Goal: Information Seeking & Learning: Learn about a topic

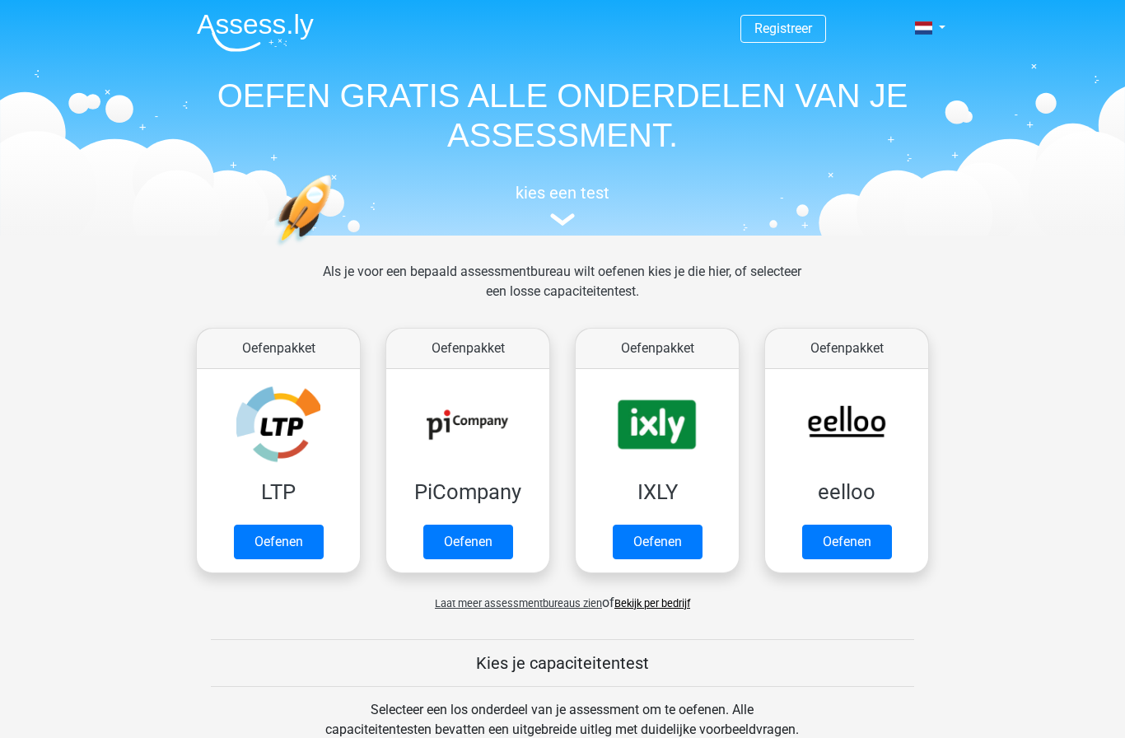
click at [941, 35] on link at bounding box center [924, 28] width 33 height 20
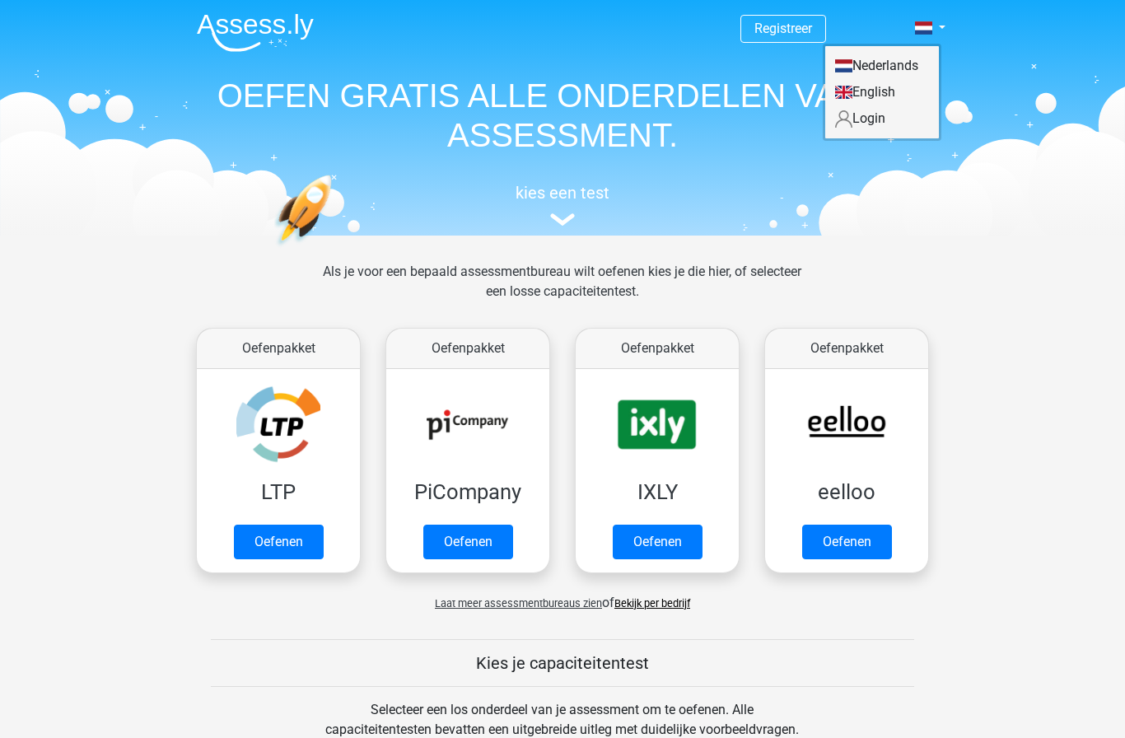
click at [884, 124] on link "Login" at bounding box center [882, 118] width 114 height 26
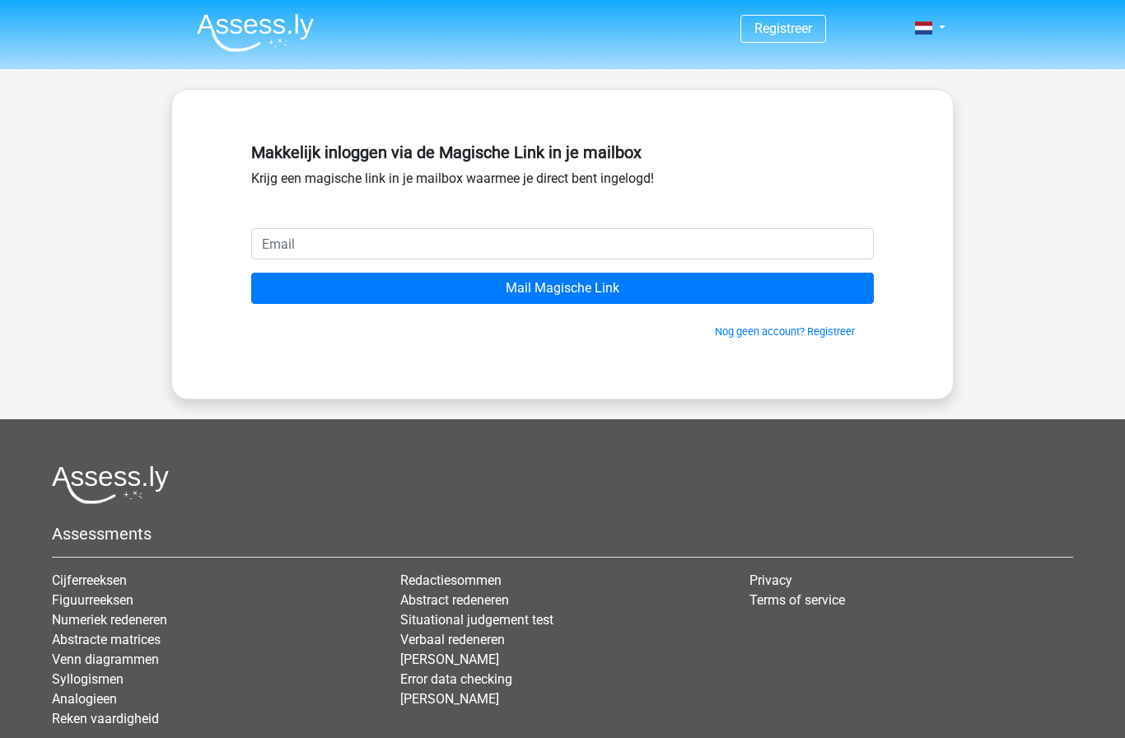
click at [263, 258] on input "email" at bounding box center [562, 243] width 622 height 31
type input "r"
click at [159, 199] on div "Registreer" at bounding box center [562, 427] width 1125 height 854
click at [268, 291] on input "Mail Magische Link" at bounding box center [562, 287] width 622 height 31
click at [193, 254] on div "Makkelijk inloggen via de Magische Link in je mailbox Krijg een magische link i…" at bounding box center [562, 244] width 782 height 310
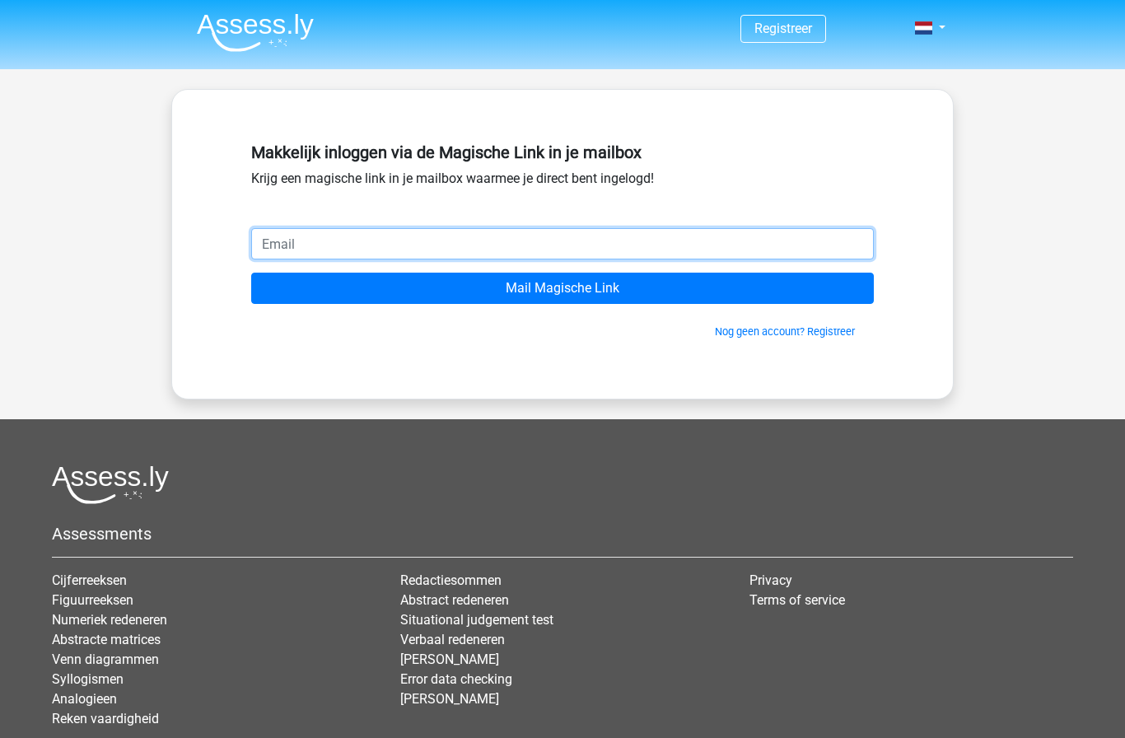
click at [277, 249] on input "email" at bounding box center [562, 243] width 622 height 31
type input "[EMAIL_ADDRESS][DOMAIN_NAME]"
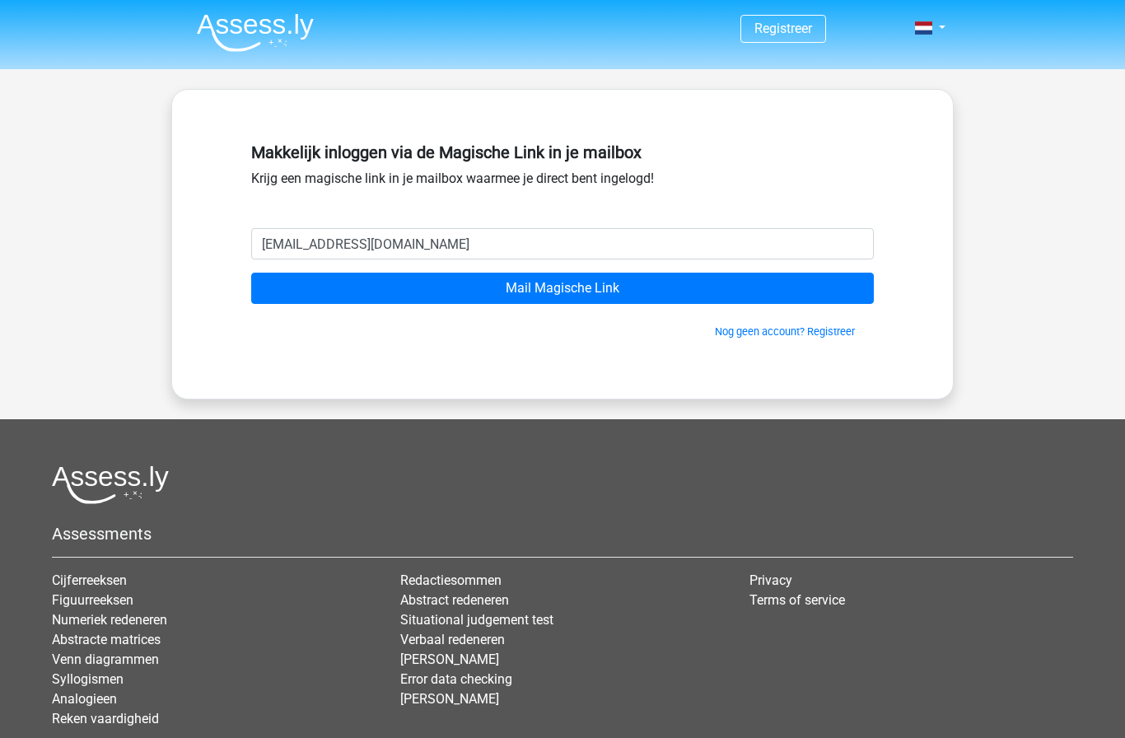
click at [285, 282] on input "Mail Magische Link" at bounding box center [562, 287] width 622 height 31
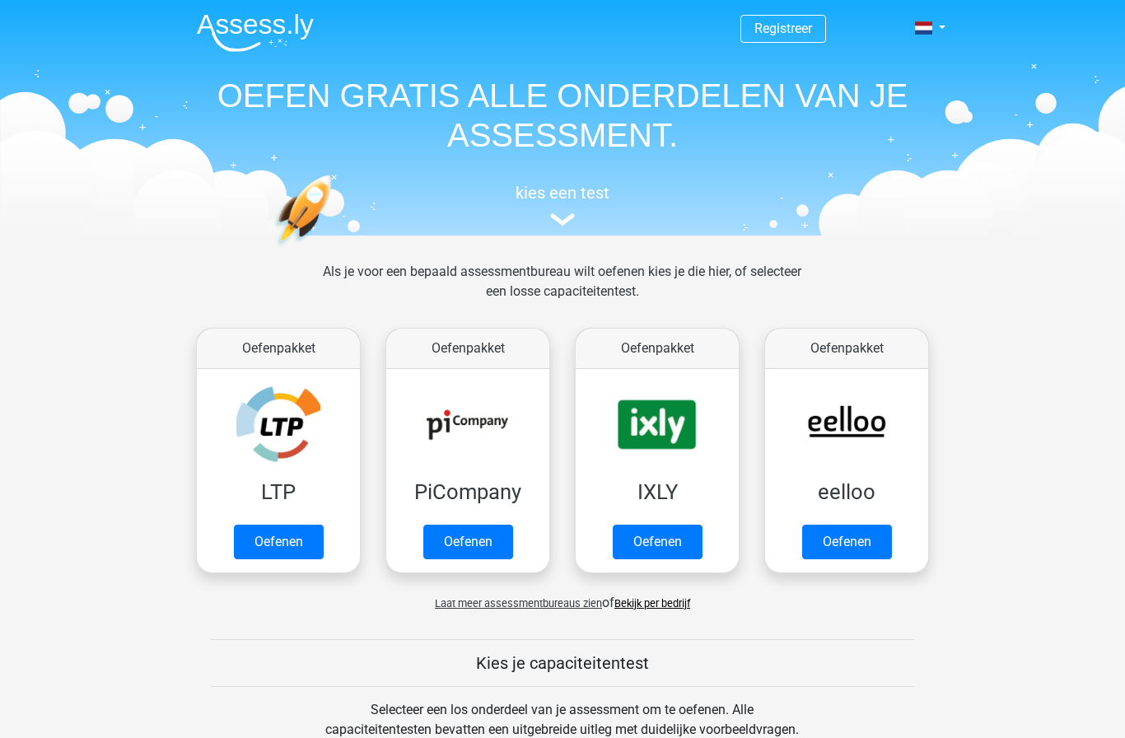
click at [951, 18] on div "Registreer Nederlands English" at bounding box center [562, 115] width 782 height 226
click at [941, 26] on link at bounding box center [924, 28] width 33 height 20
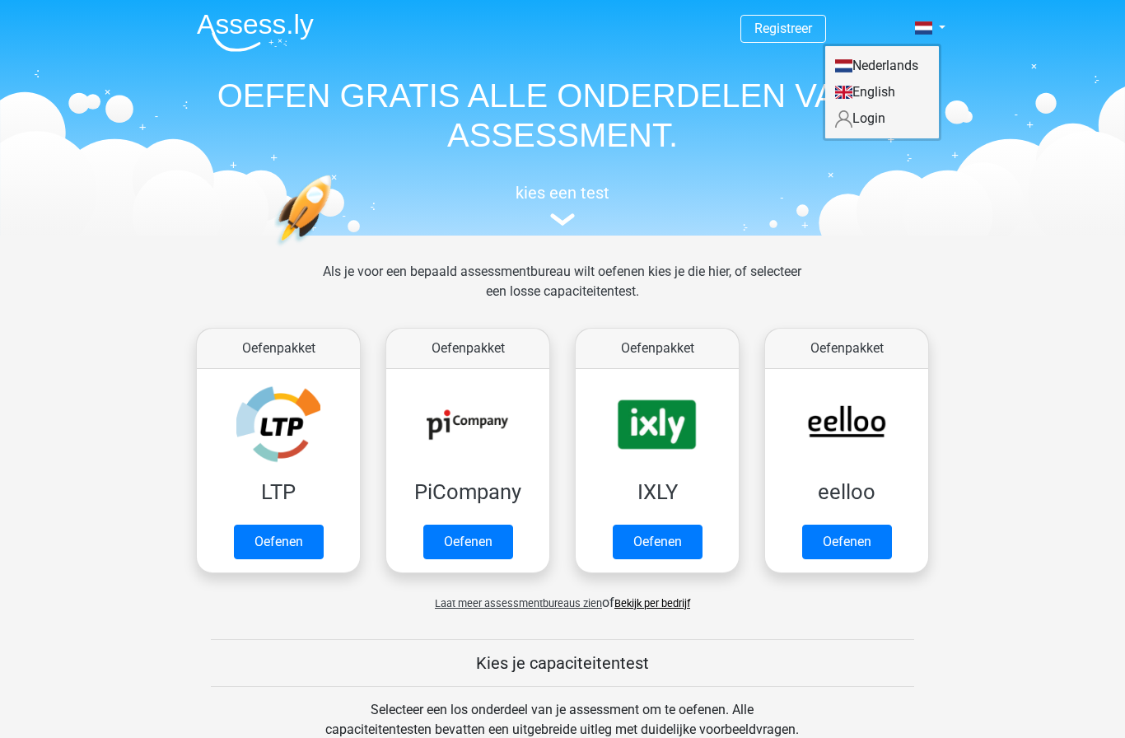
click at [941, 27] on link at bounding box center [924, 28] width 33 height 20
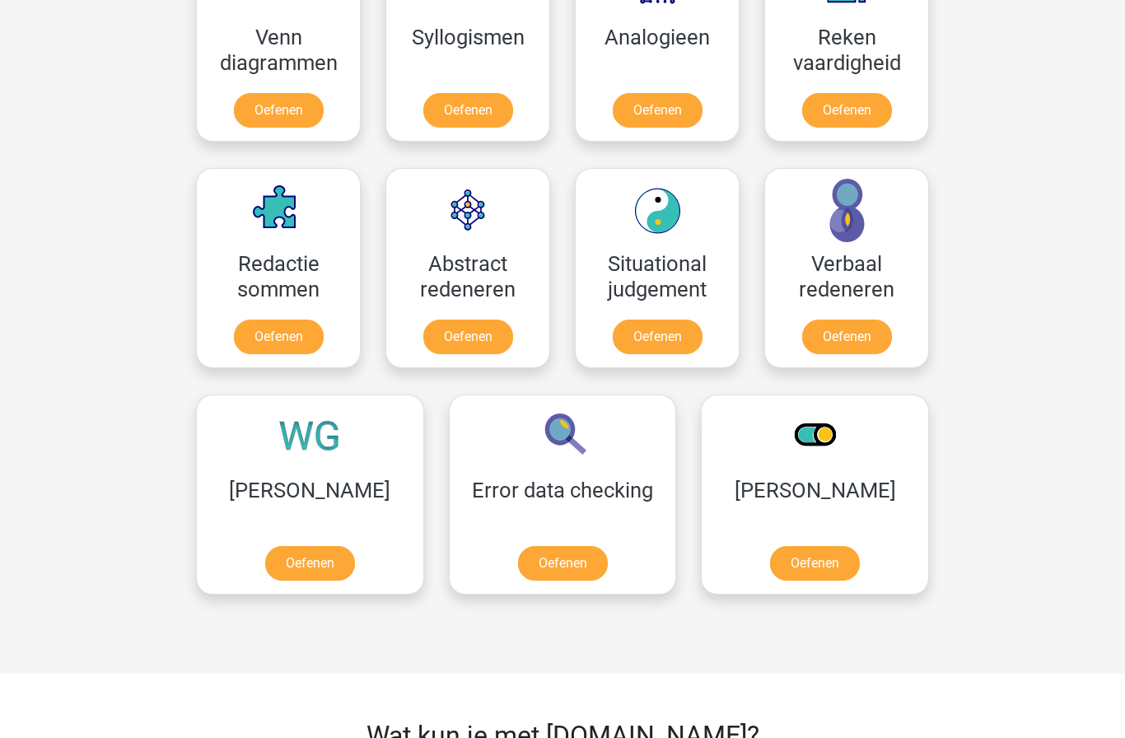
scroll to position [1059, 0]
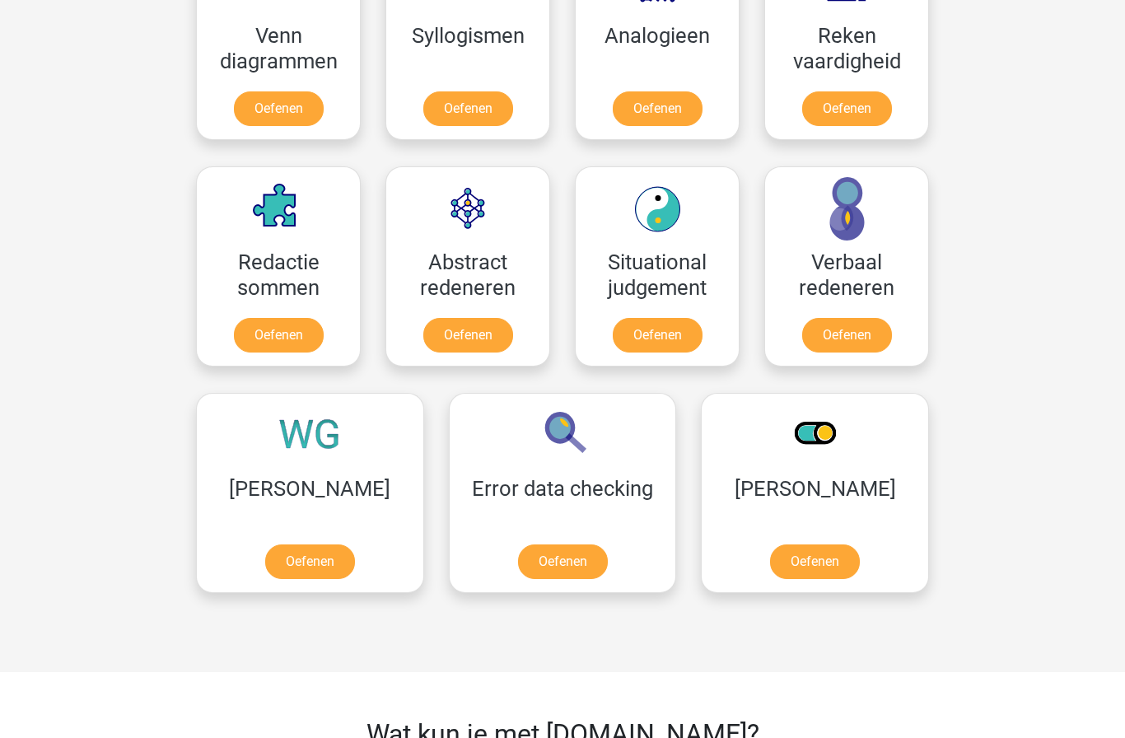
click at [265, 544] on link "Oefenen" at bounding box center [310, 561] width 90 height 35
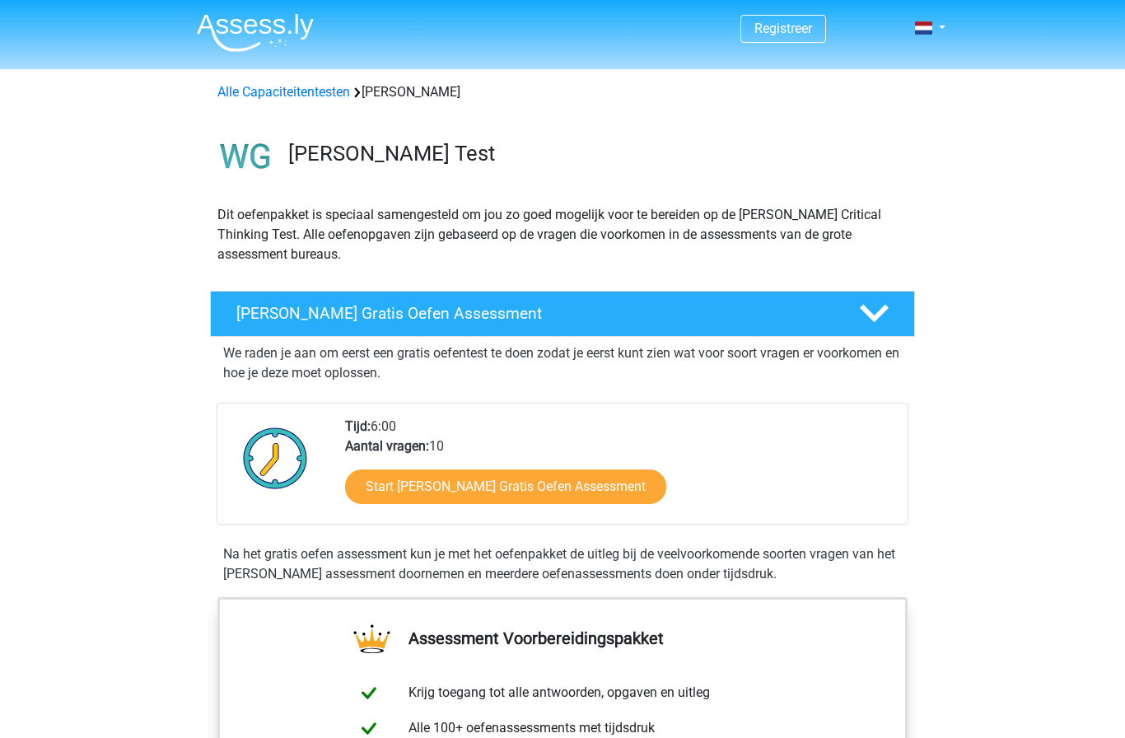
click at [941, 35] on link at bounding box center [924, 28] width 33 height 20
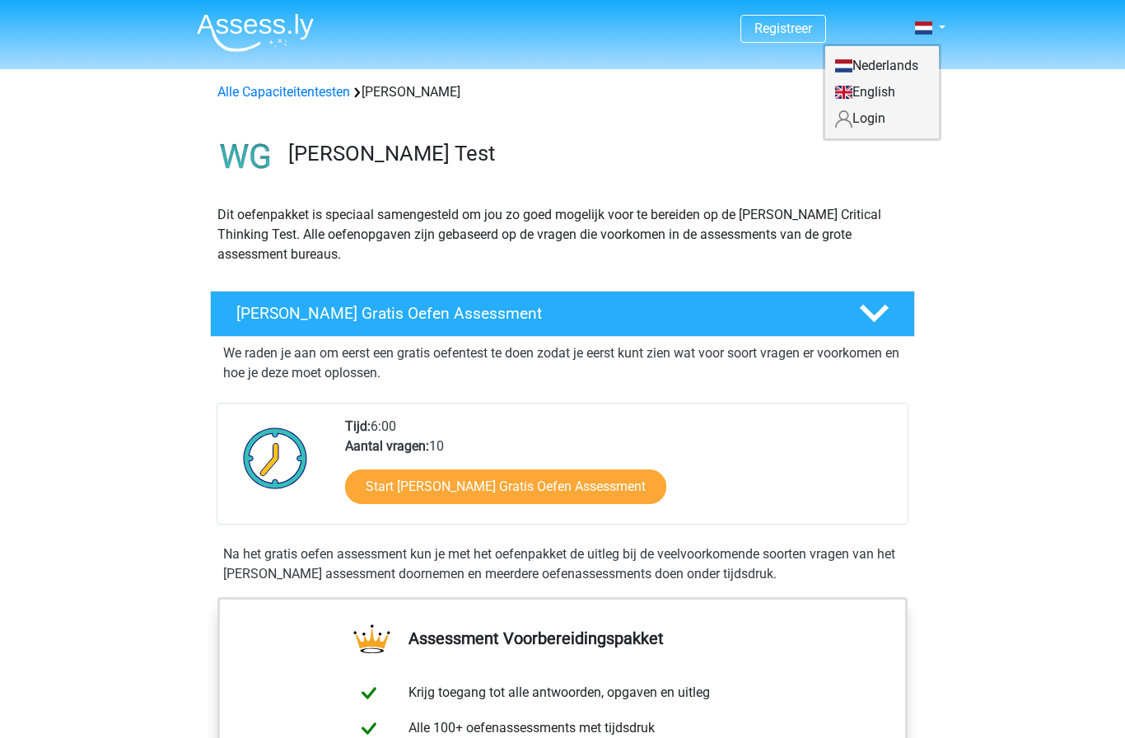
click at [899, 117] on link "Login" at bounding box center [882, 118] width 114 height 26
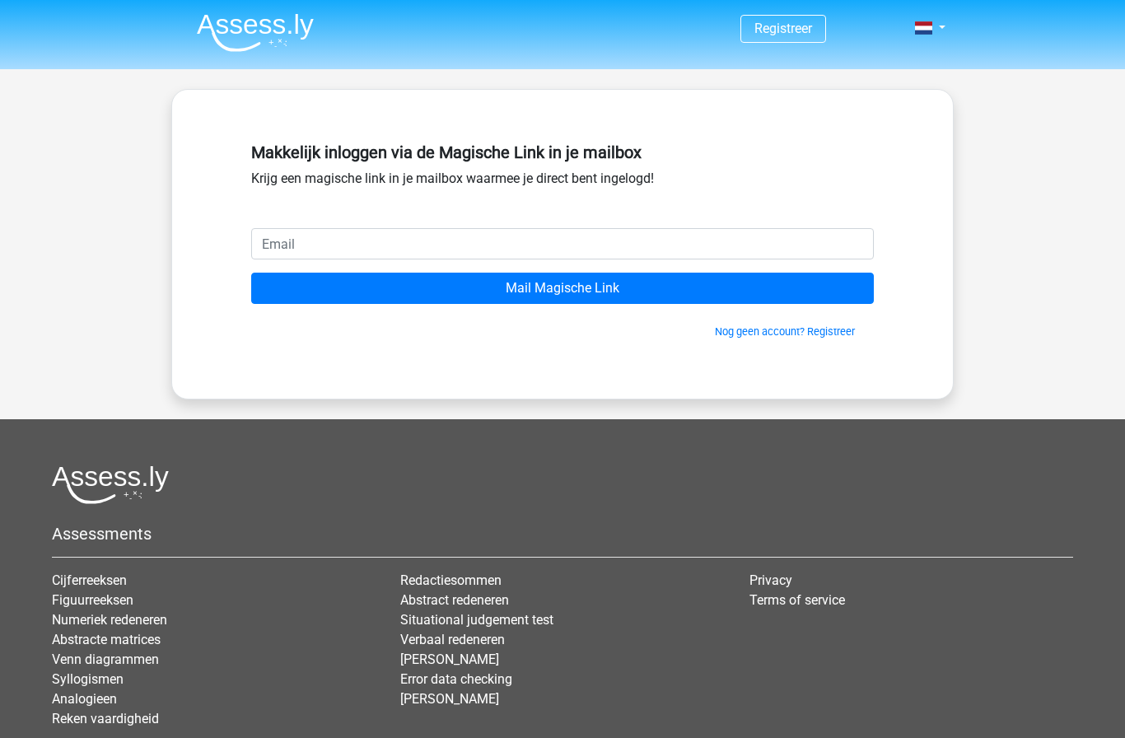
click at [794, 284] on input "Mail Magische Link" at bounding box center [562, 287] width 622 height 31
click at [940, 227] on div "Makkelijk inloggen via de Magische Link in je mailbox Krijg een magische link i…" at bounding box center [562, 244] width 782 height 310
click at [817, 336] on link "Nog geen account? Registreer" at bounding box center [785, 331] width 140 height 12
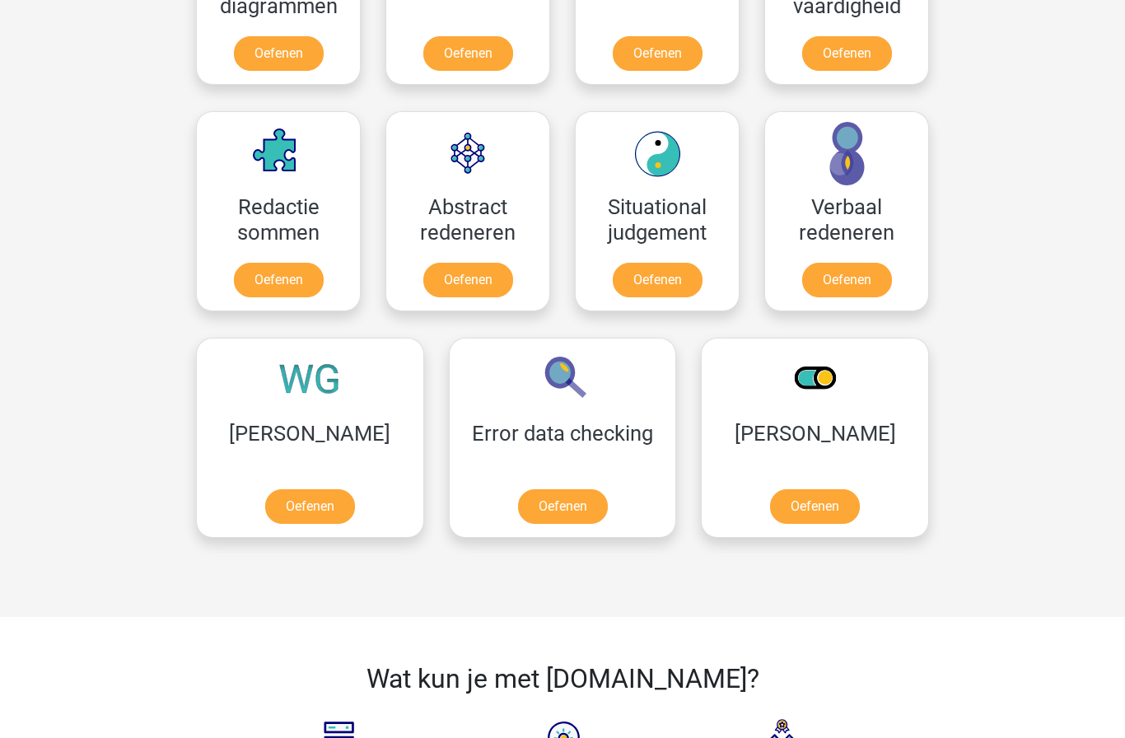
scroll to position [1240, 0]
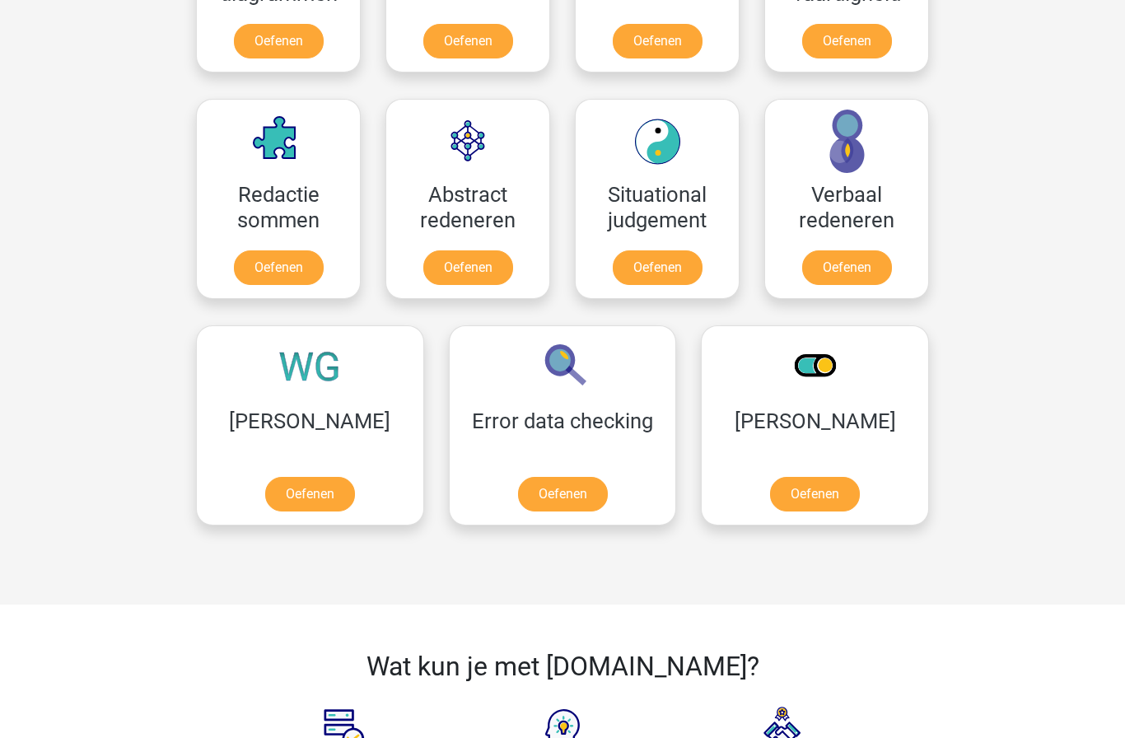
click at [282, 482] on link "Oefenen" at bounding box center [310, 494] width 90 height 35
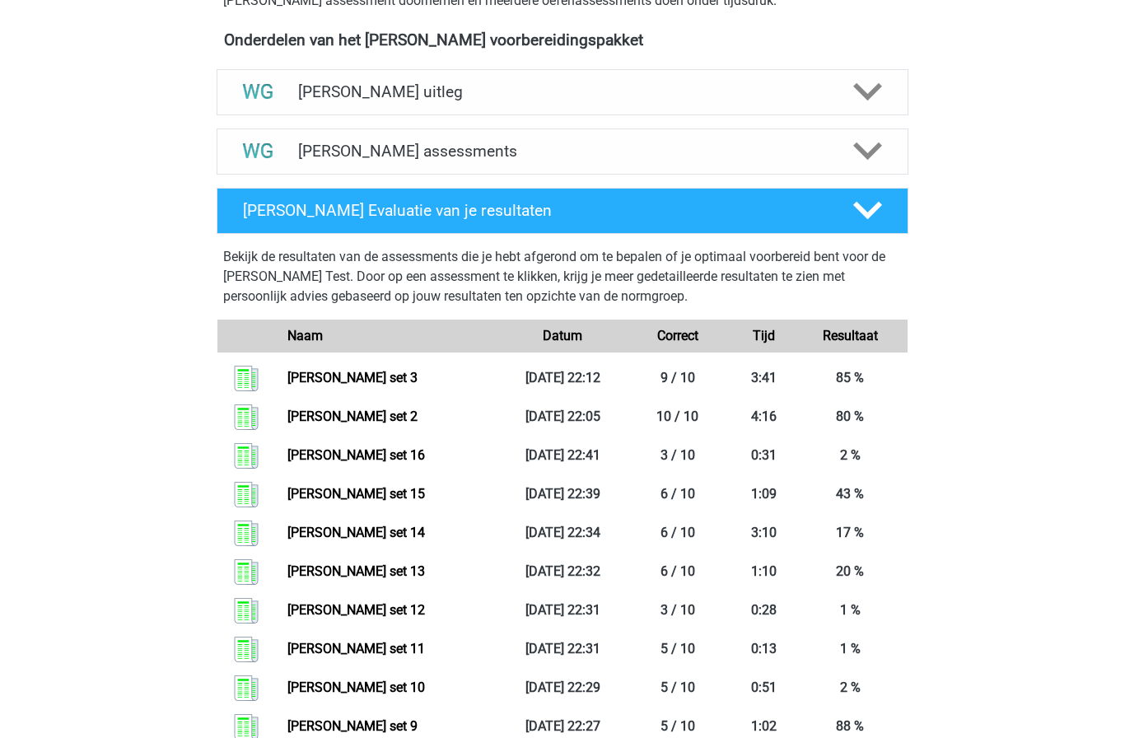
scroll to position [455, 0]
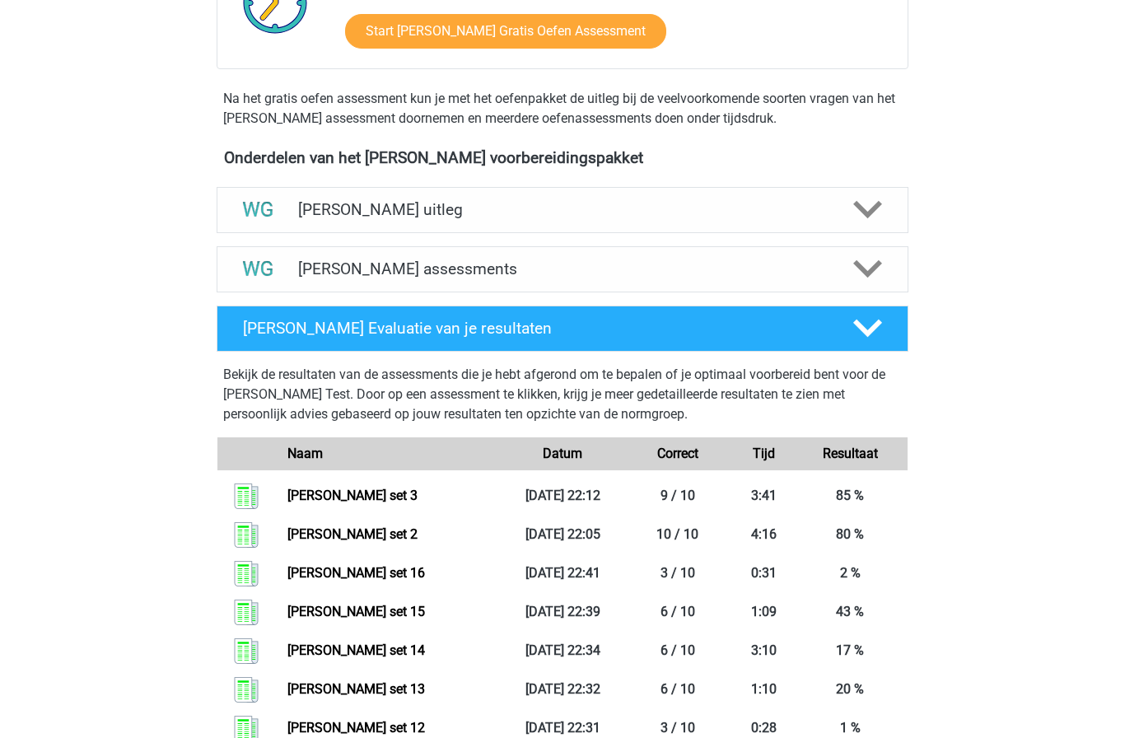
click at [254, 277] on img at bounding box center [258, 269] width 42 height 42
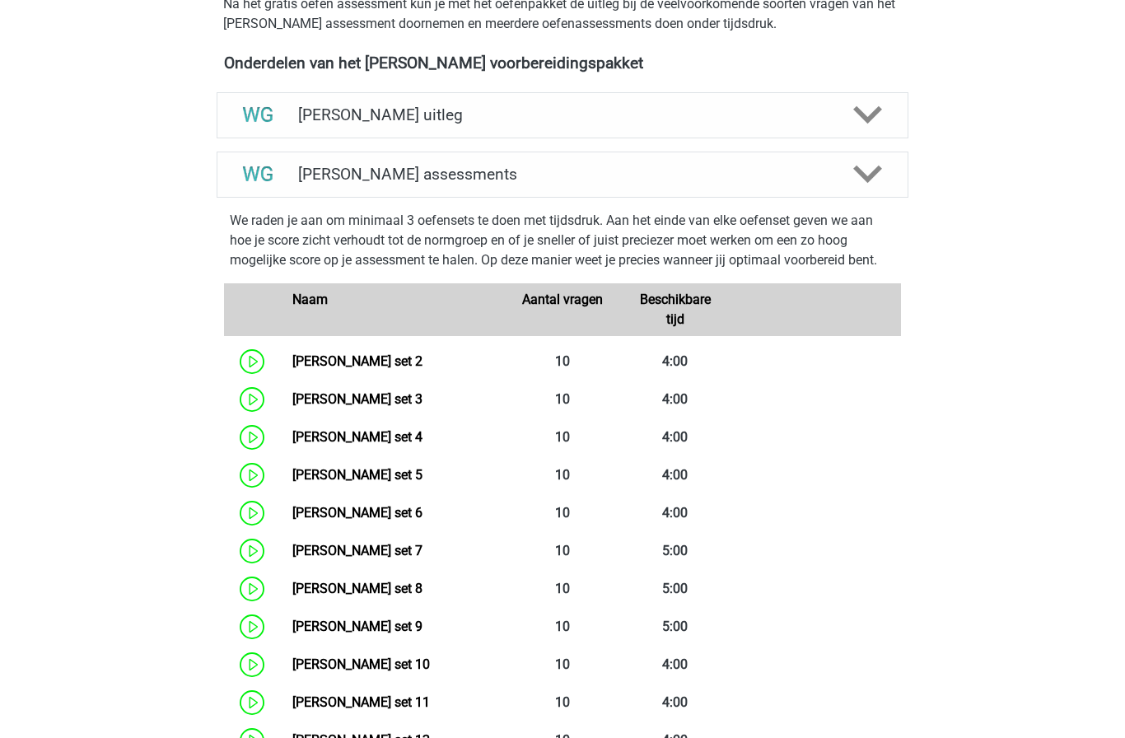
scroll to position [548, 0]
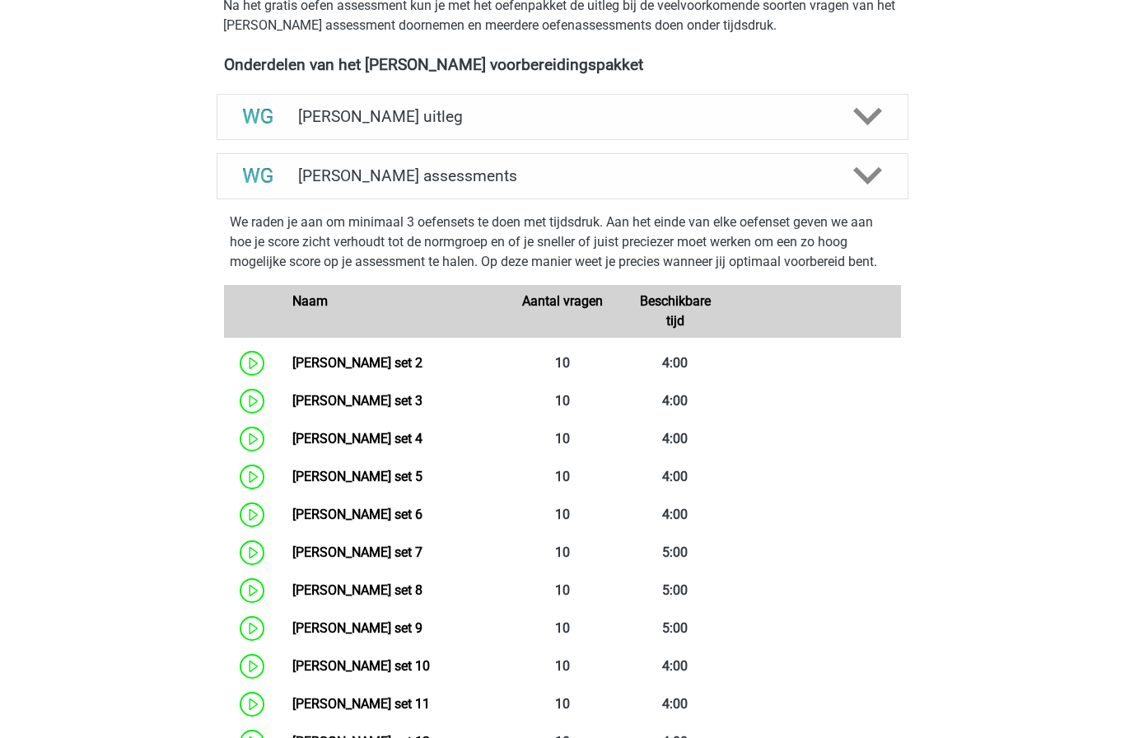
click at [877, 173] on polygon at bounding box center [867, 176] width 29 height 18
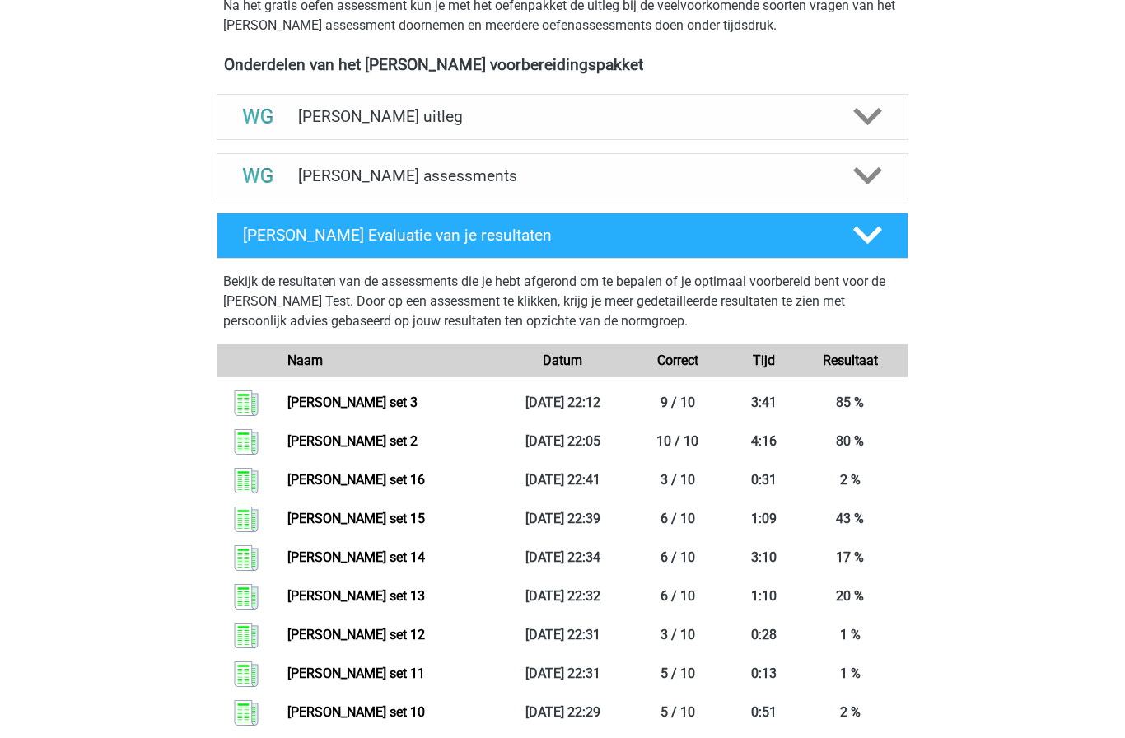
click at [866, 178] on polygon at bounding box center [867, 176] width 29 height 18
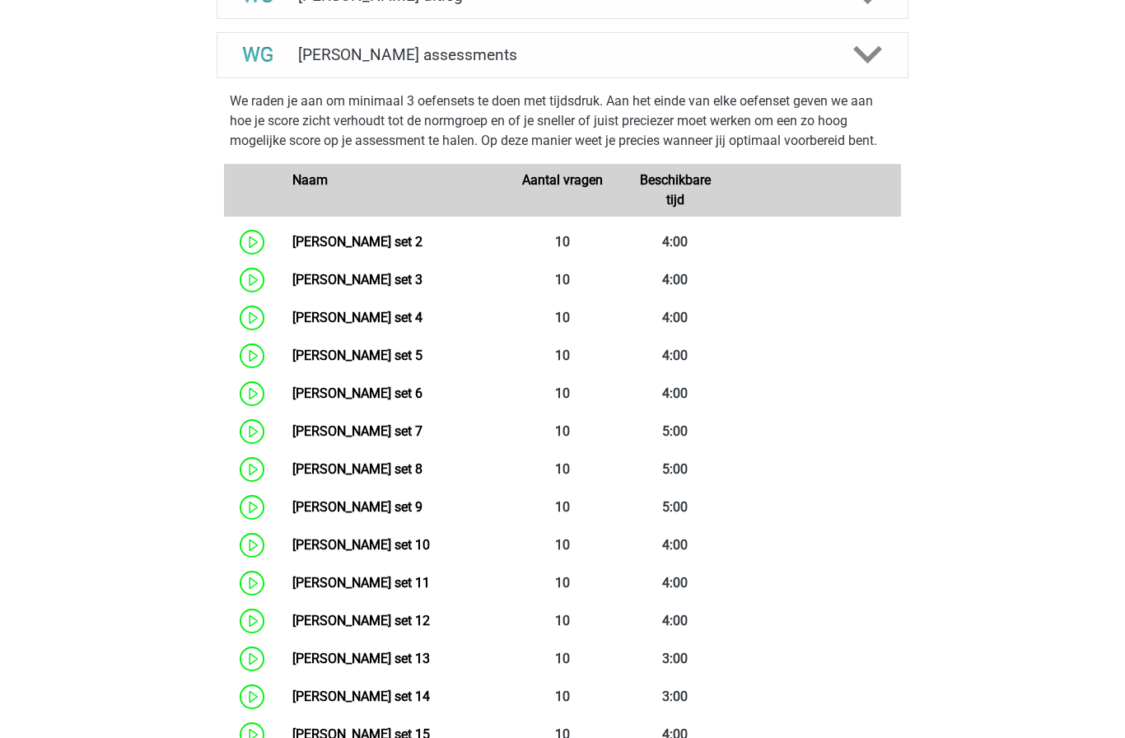
scroll to position [668, 0]
click at [292, 248] on link "Watson Glaser set 2" at bounding box center [357, 243] width 130 height 16
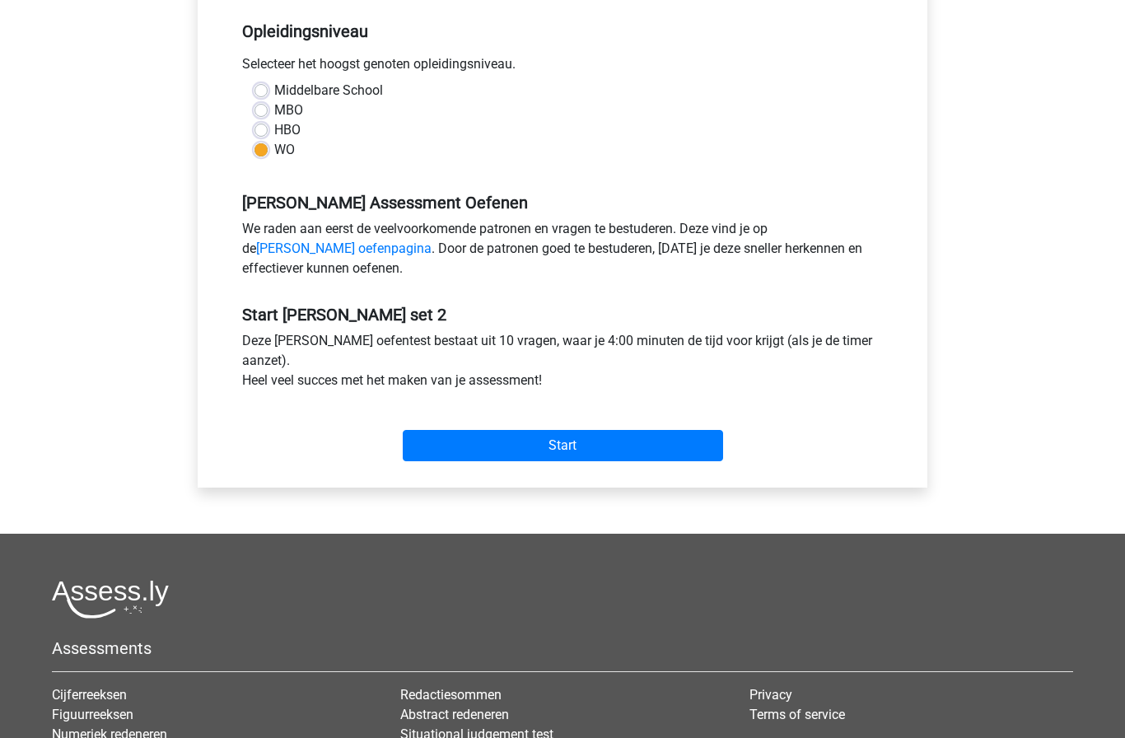
scroll to position [430, 0]
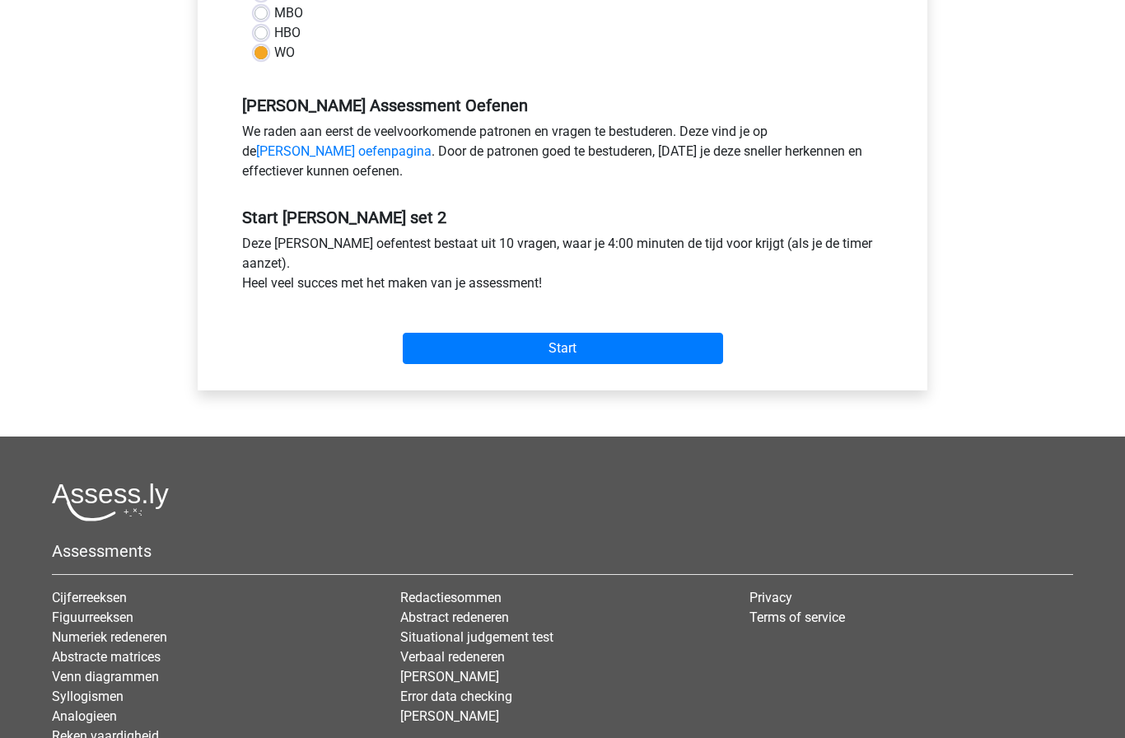
click at [431, 352] on input "Start" at bounding box center [563, 348] width 320 height 31
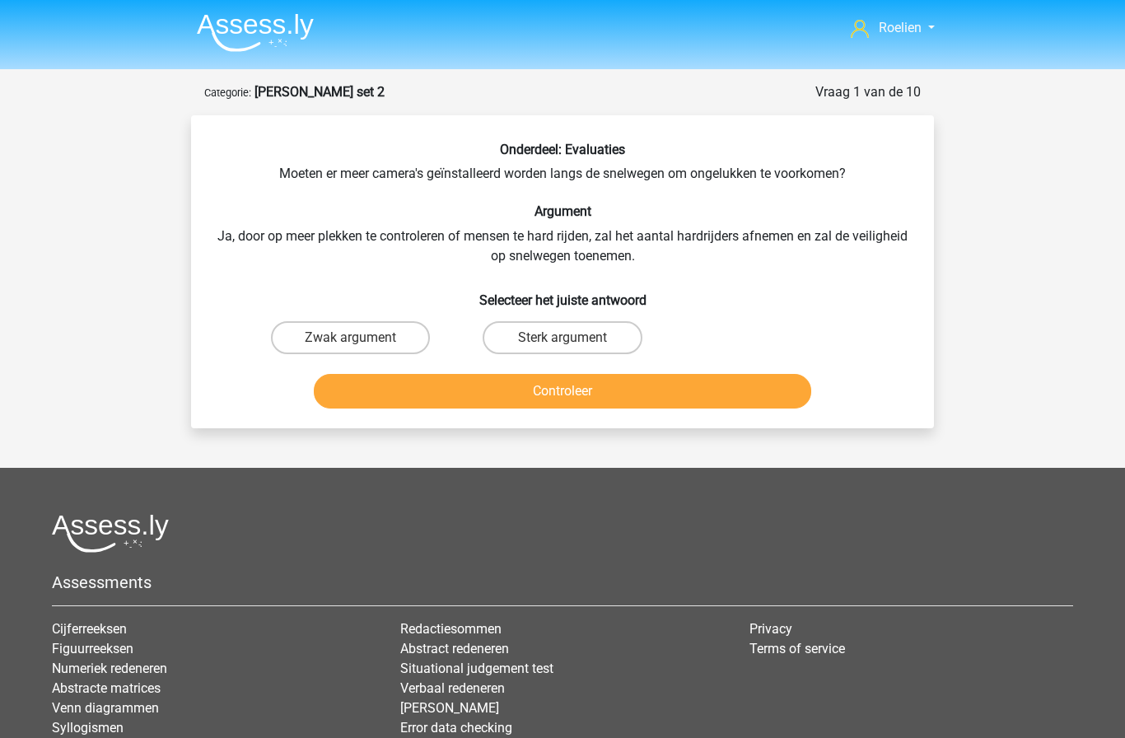
click at [584, 342] on label "Sterk argument" at bounding box center [561, 337] width 159 height 33
click at [573, 342] on input "Sterk argument" at bounding box center [567, 343] width 11 height 11
radio input "true"
click at [615, 393] on button "Controleer" at bounding box center [563, 391] width 498 height 35
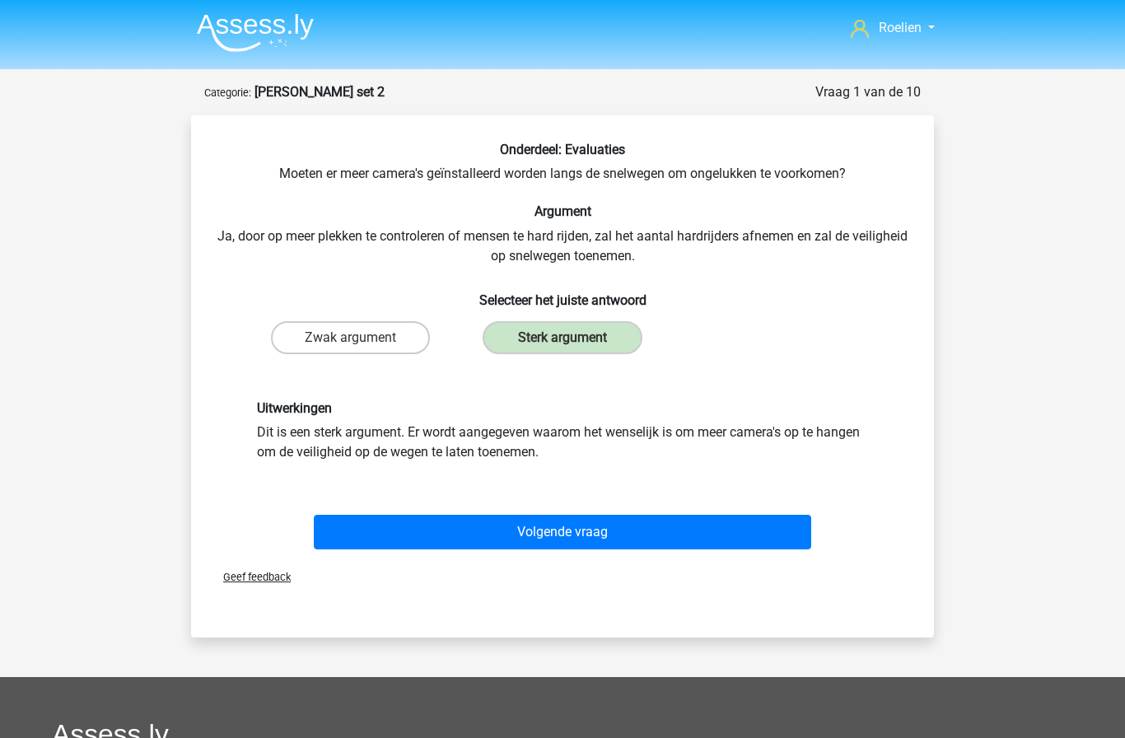
click at [574, 527] on button "Volgende vraag" at bounding box center [563, 532] width 498 height 35
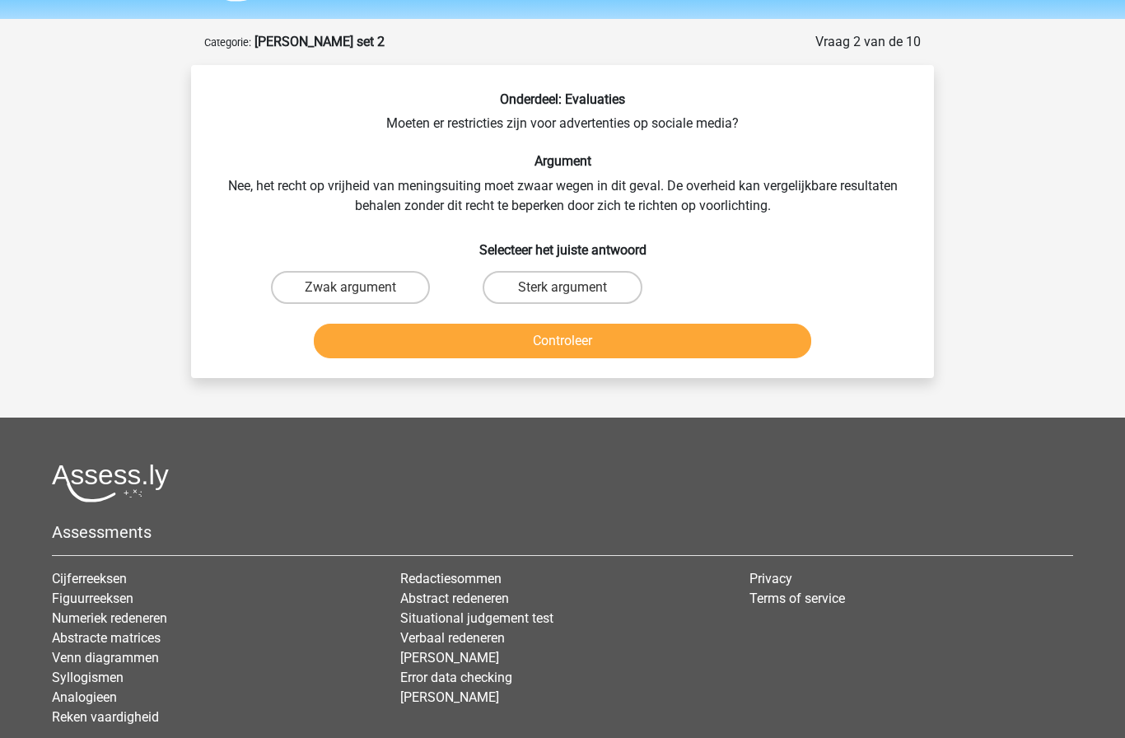
scroll to position [82, 0]
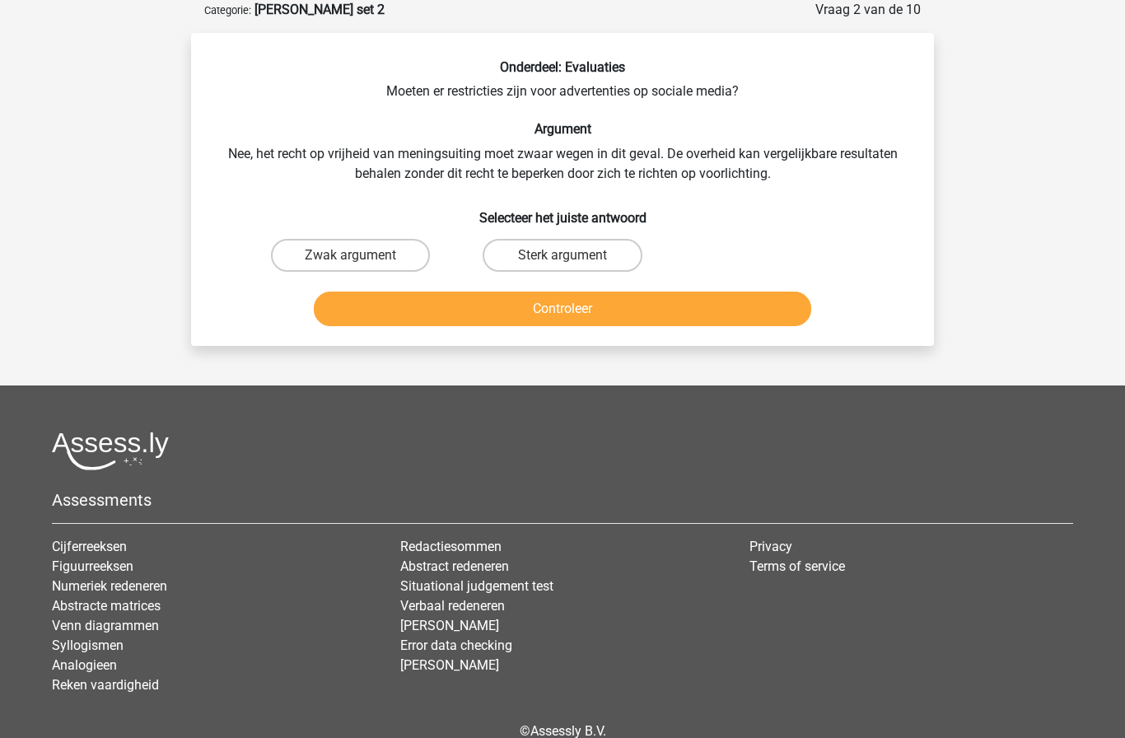
click at [603, 253] on label "Sterk argument" at bounding box center [561, 255] width 159 height 33
click at [573, 255] on input "Sterk argument" at bounding box center [567, 260] width 11 height 11
radio input "true"
click at [629, 308] on button "Controleer" at bounding box center [563, 308] width 498 height 35
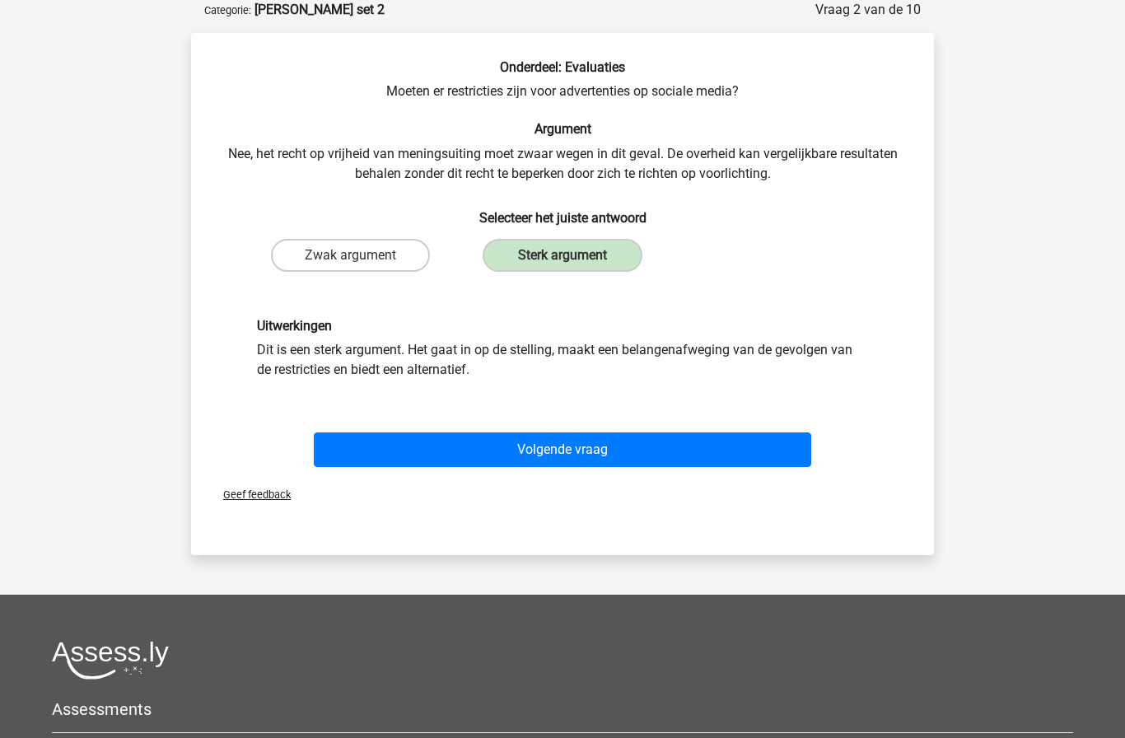
click at [609, 459] on button "Volgende vraag" at bounding box center [563, 449] width 498 height 35
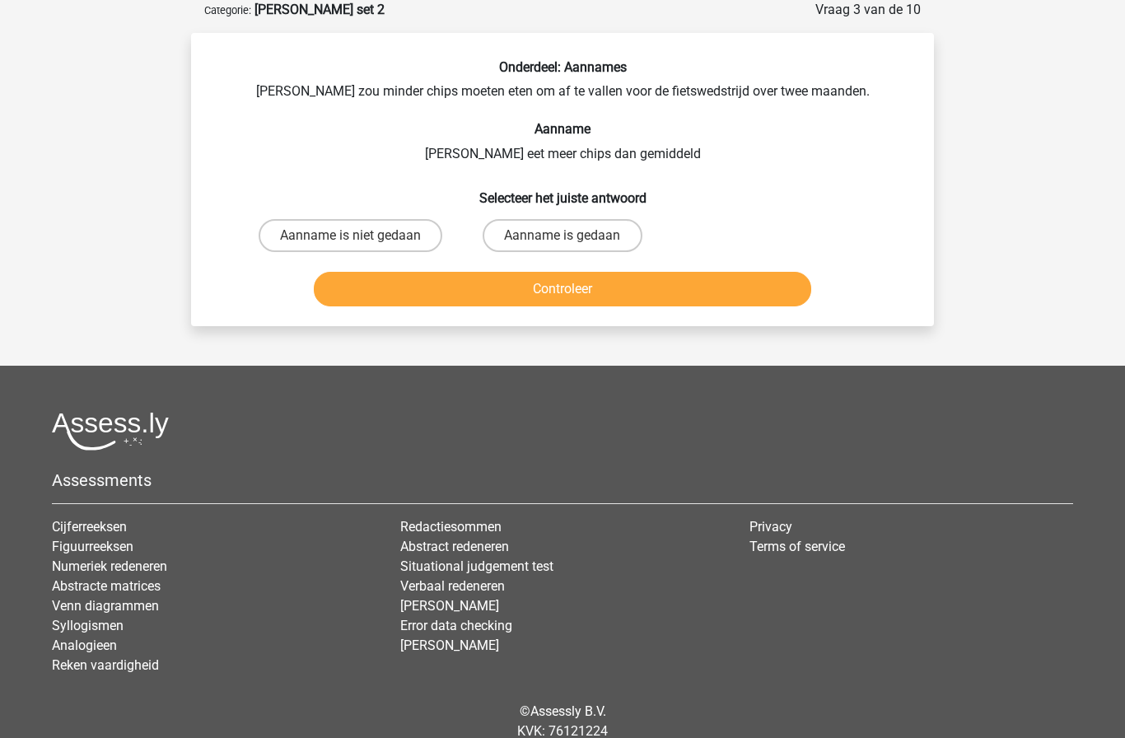
click at [300, 235] on label "Aanname is niet gedaan" at bounding box center [350, 235] width 184 height 33
click at [351, 235] on input "Aanname is niet gedaan" at bounding box center [356, 240] width 11 height 11
radio input "true"
click at [511, 286] on button "Controleer" at bounding box center [563, 289] width 498 height 35
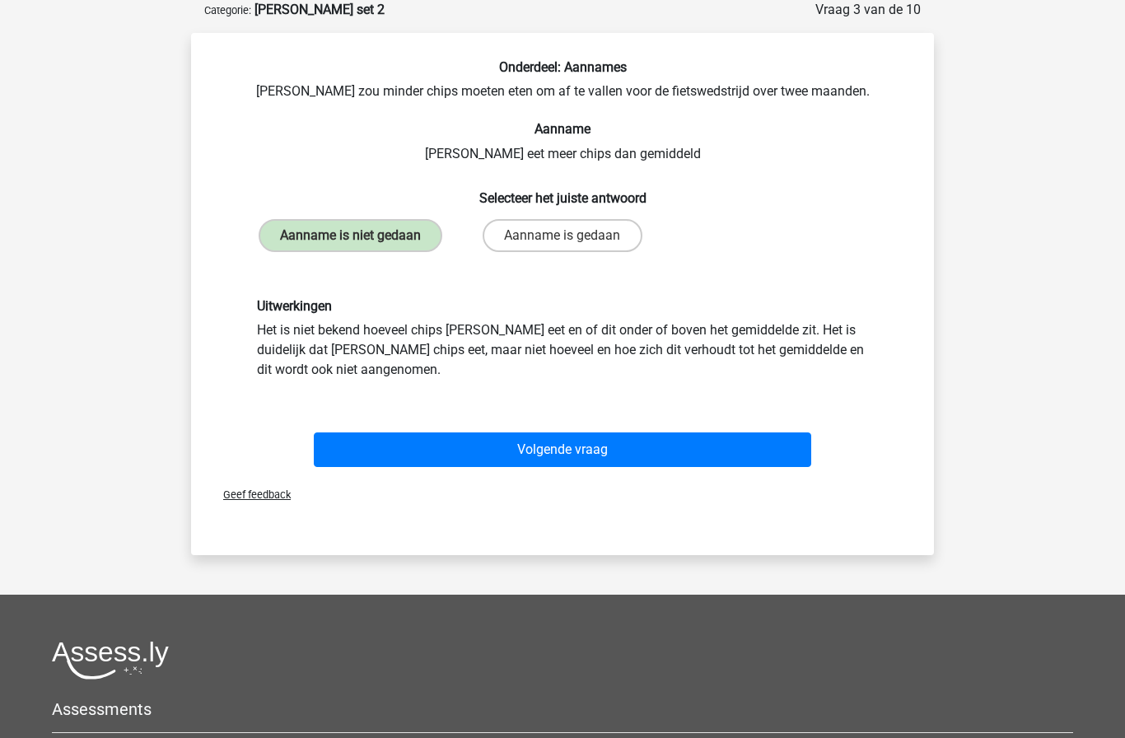
scroll to position [75, 0]
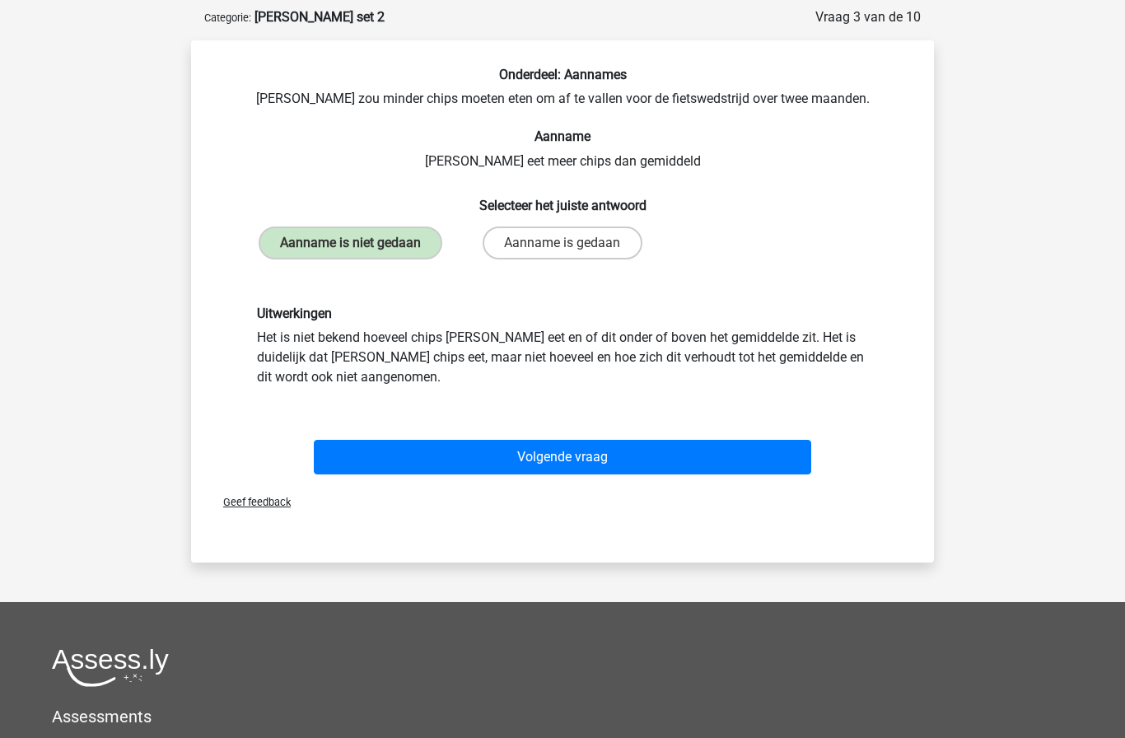
click at [381, 457] on button "Volgende vraag" at bounding box center [563, 457] width 498 height 35
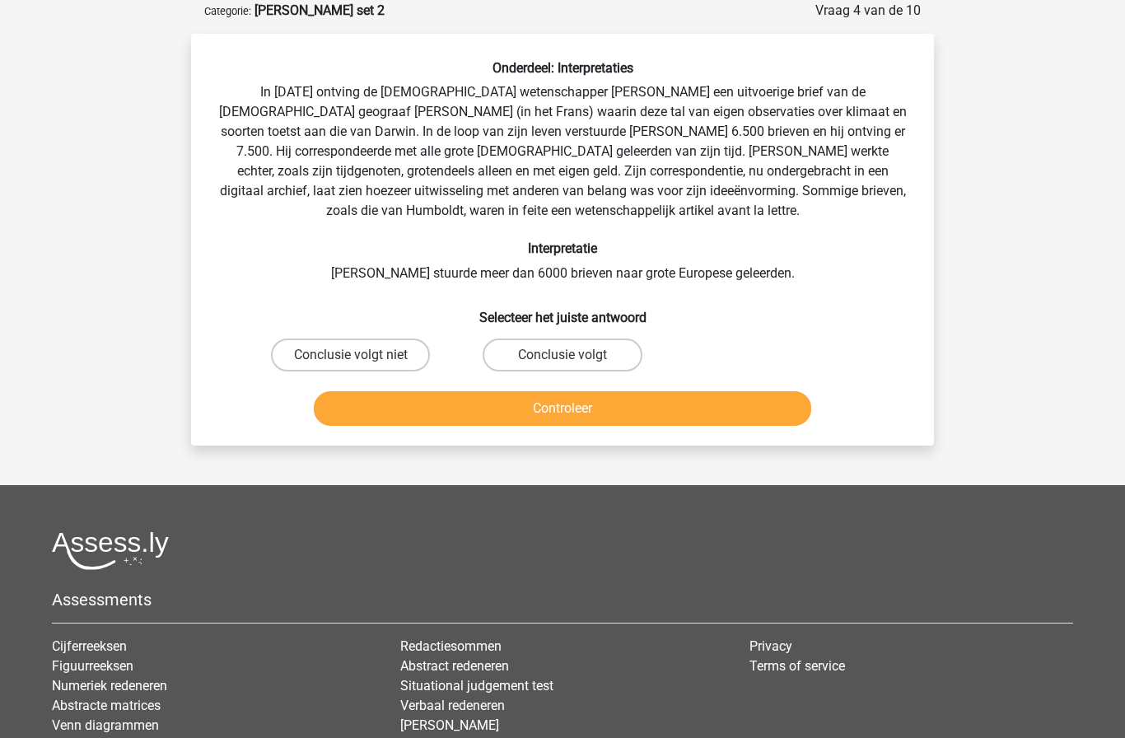
scroll to position [82, 0]
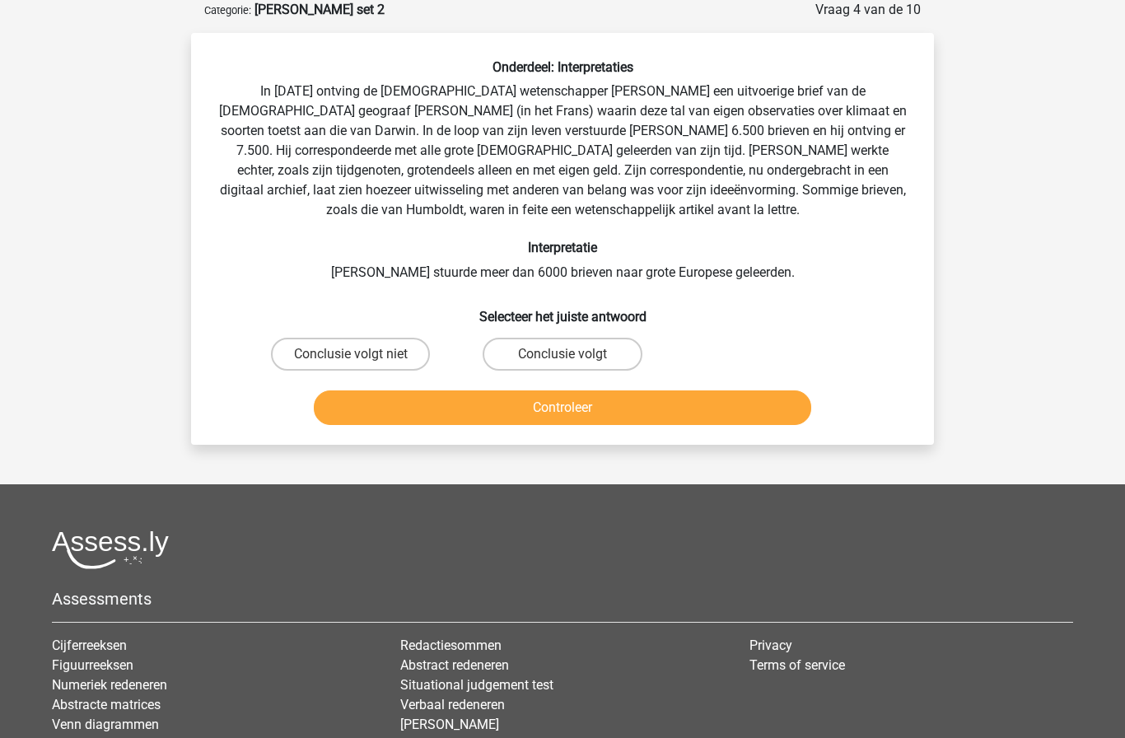
click at [343, 357] on label "Conclusie volgt niet" at bounding box center [350, 354] width 159 height 33
click at [351, 357] on input "Conclusie volgt niet" at bounding box center [356, 359] width 11 height 11
radio input "true"
click at [464, 403] on button "Controleer" at bounding box center [563, 407] width 498 height 35
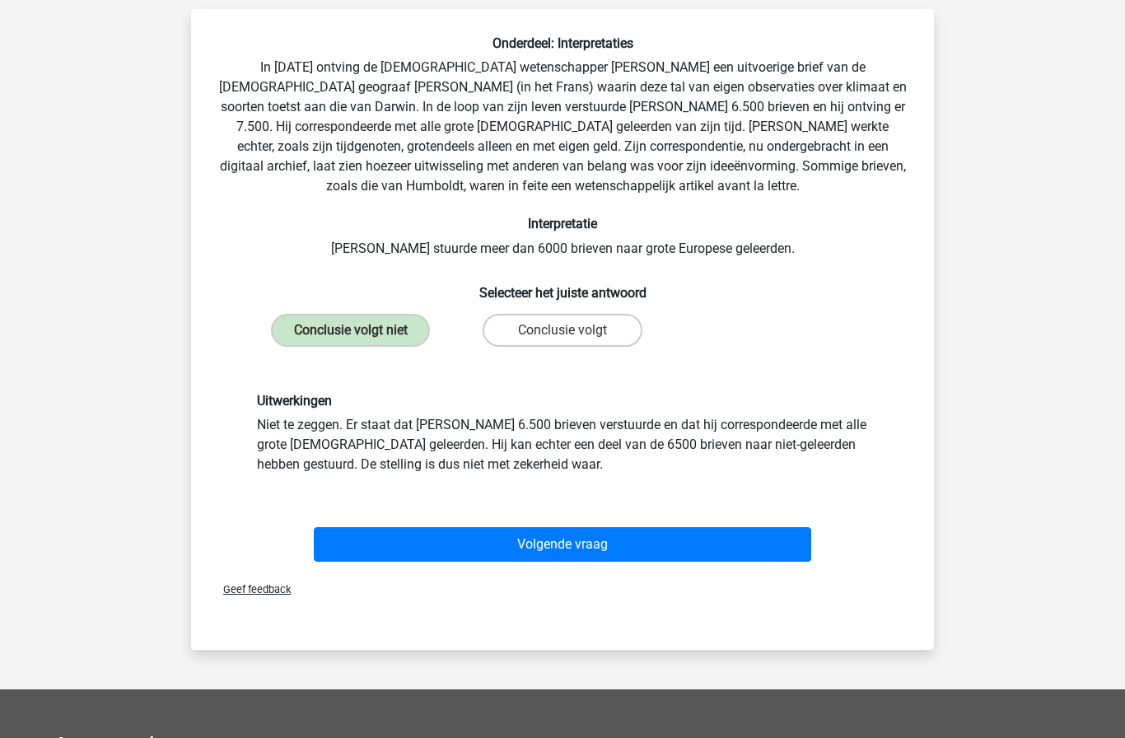
scroll to position [108, 0]
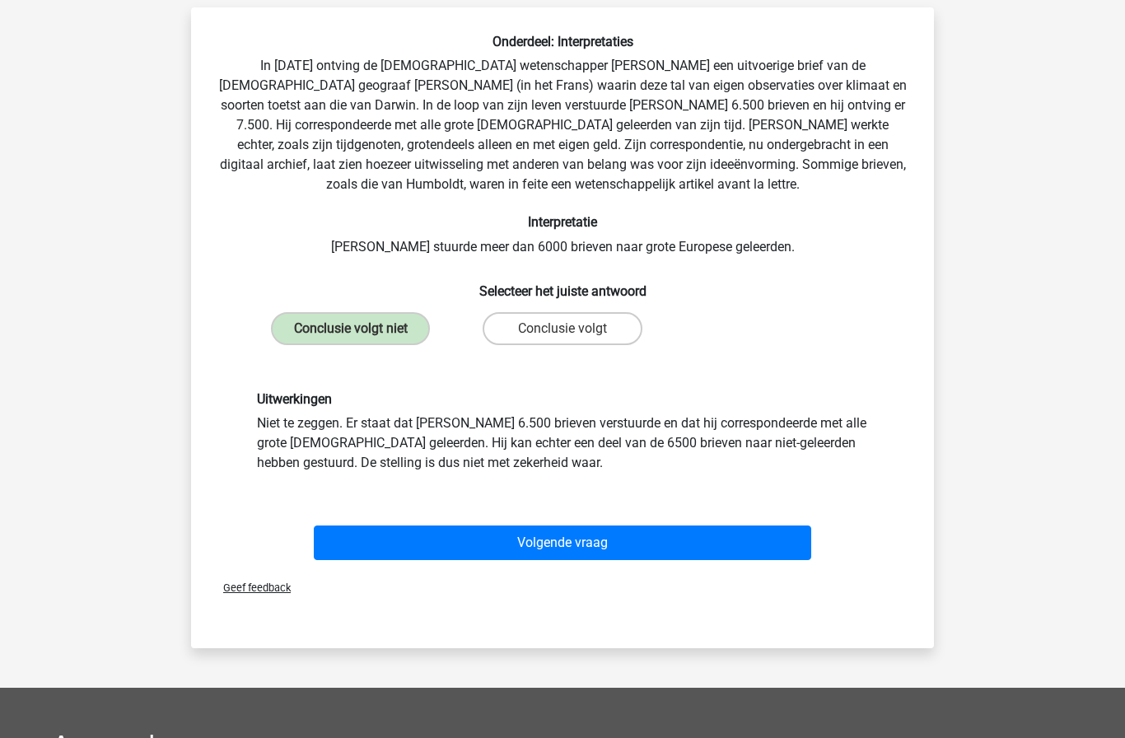
click at [566, 533] on button "Volgende vraag" at bounding box center [563, 542] width 498 height 35
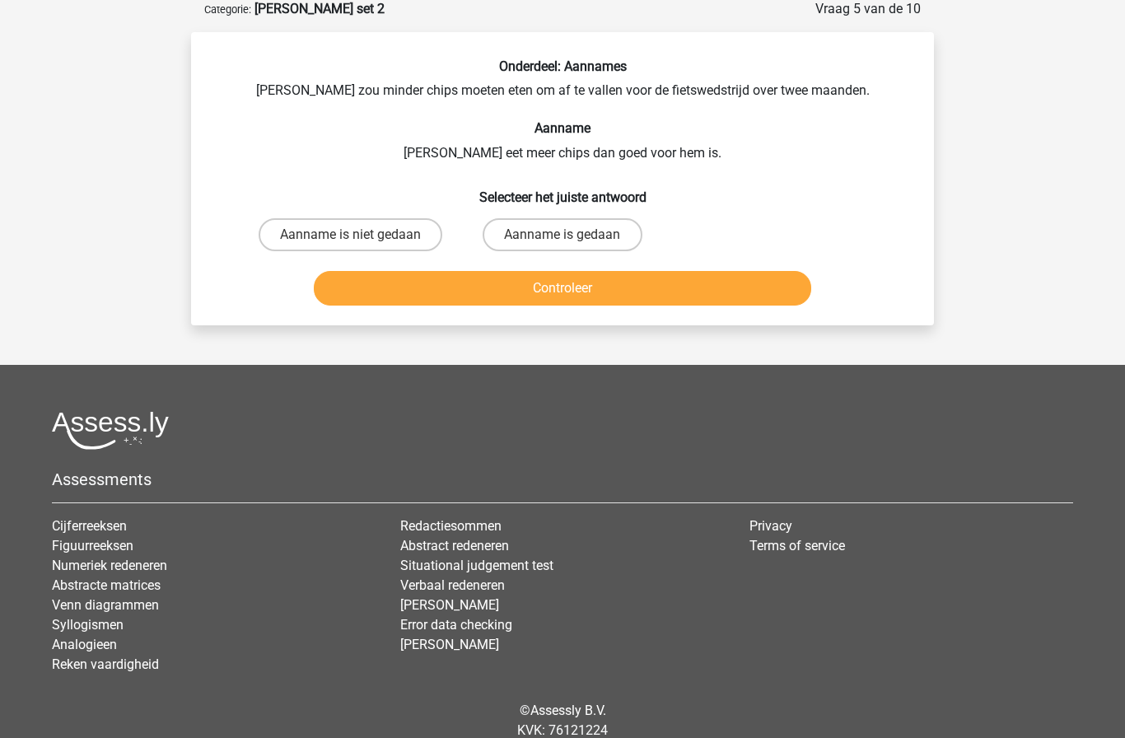
scroll to position [82, 0]
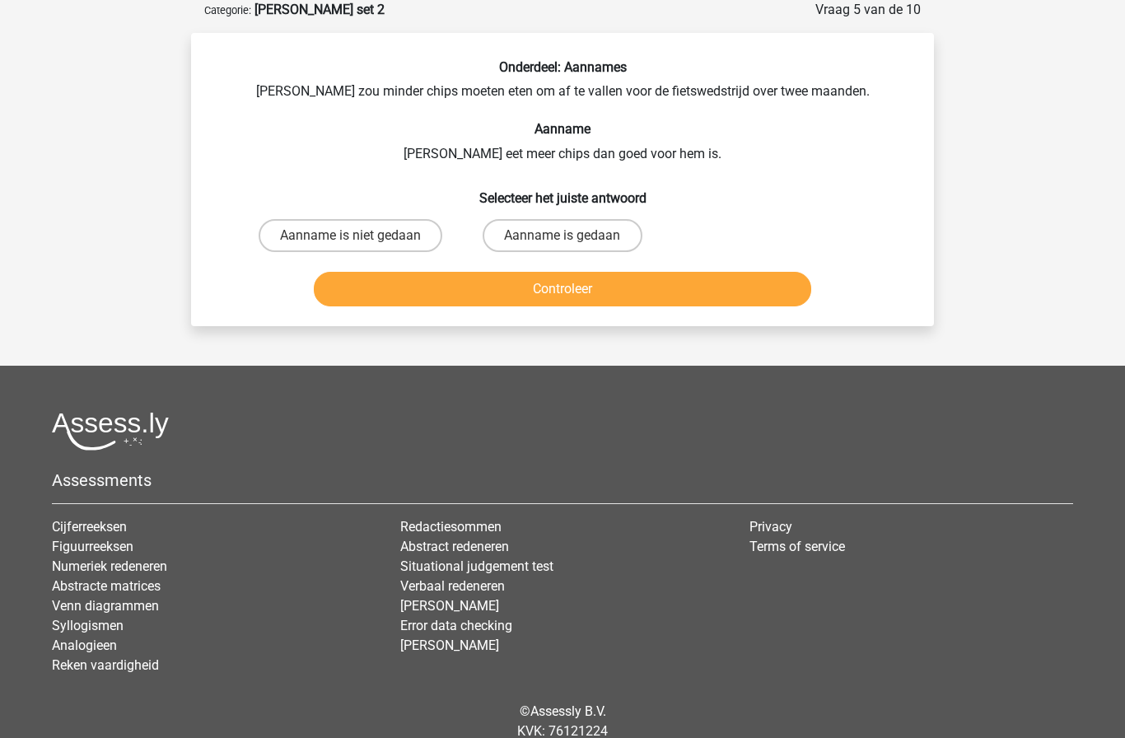
click at [304, 243] on label "Aanname is niet gedaan" at bounding box center [350, 235] width 184 height 33
click at [351, 243] on input "Aanname is niet gedaan" at bounding box center [356, 240] width 11 height 11
radio input "true"
click at [365, 296] on button "Controleer" at bounding box center [563, 289] width 498 height 35
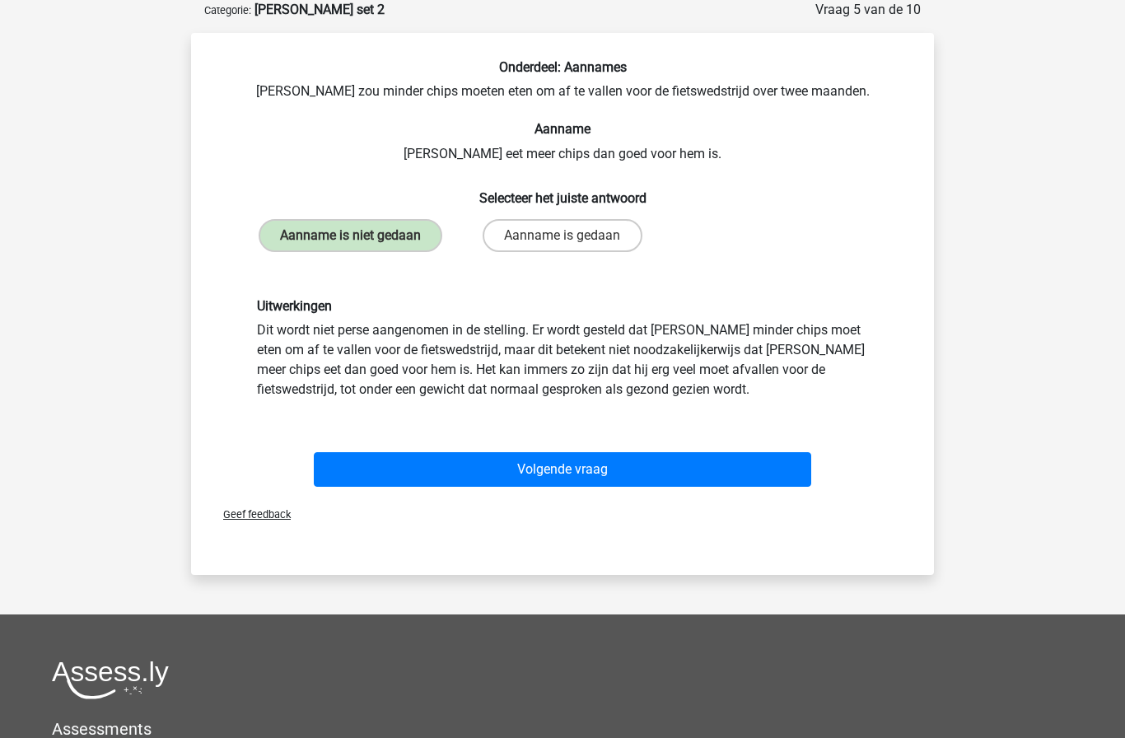
click at [377, 477] on button "Volgende vraag" at bounding box center [563, 469] width 498 height 35
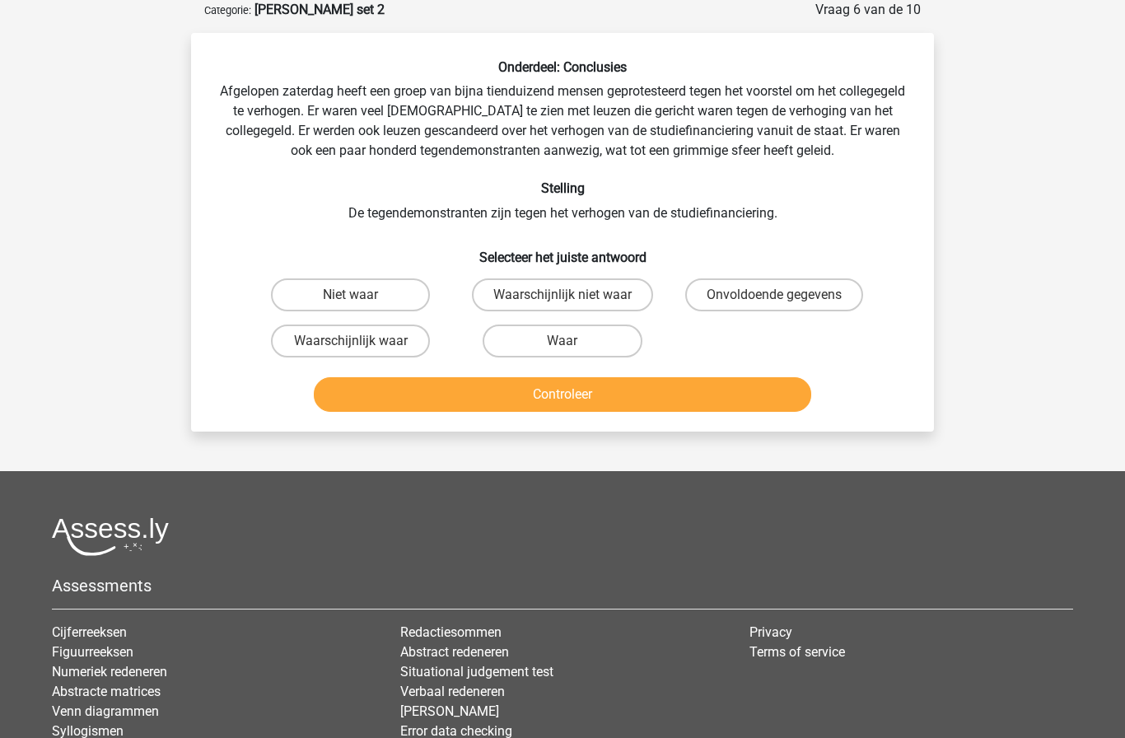
click at [760, 298] on label "Onvoldoende gegevens" at bounding box center [774, 294] width 178 height 33
click at [774, 298] on input "Onvoldoende gegevens" at bounding box center [779, 300] width 11 height 11
radio input "true"
click at [322, 332] on label "Waarschijnlijk waar" at bounding box center [350, 340] width 159 height 33
click at [351, 341] on input "Waarschijnlijk waar" at bounding box center [356, 346] width 11 height 11
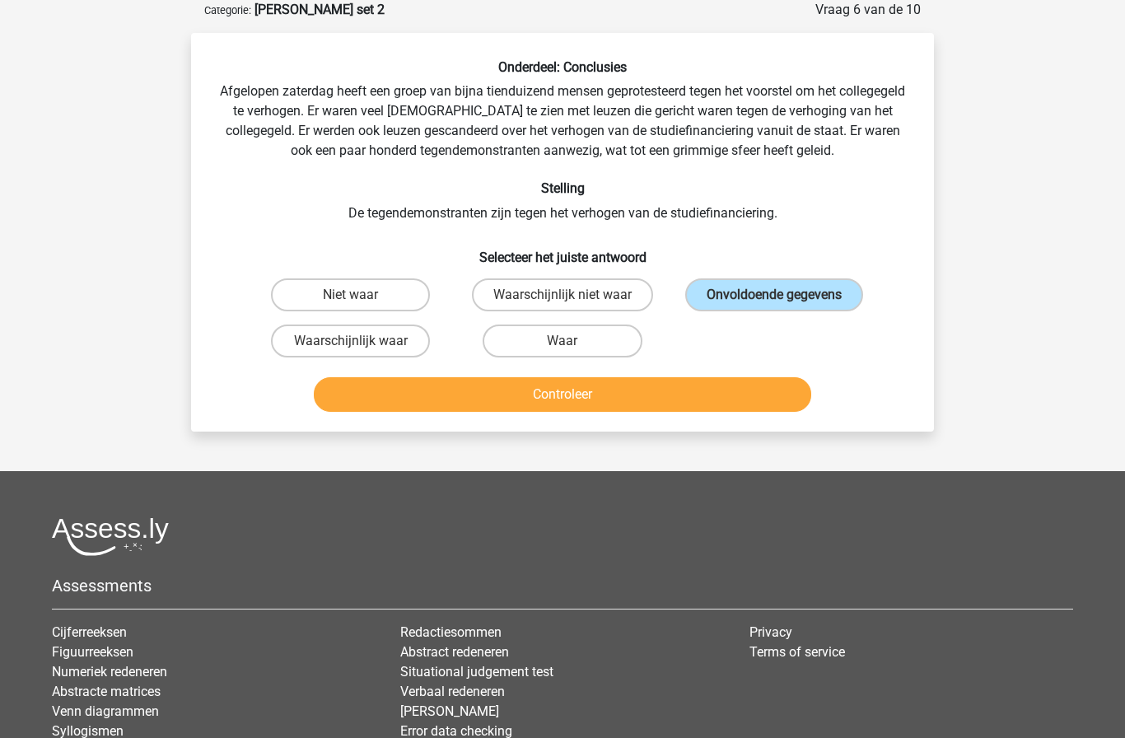
radio input "true"
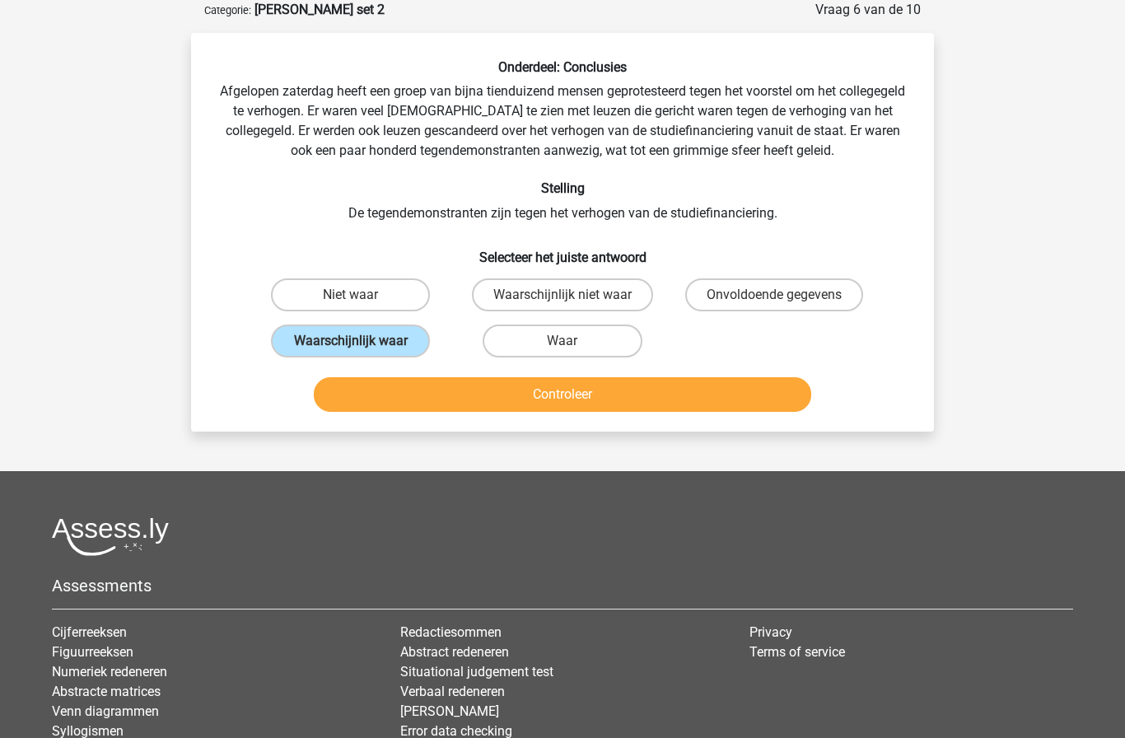
click at [397, 395] on button "Controleer" at bounding box center [563, 394] width 498 height 35
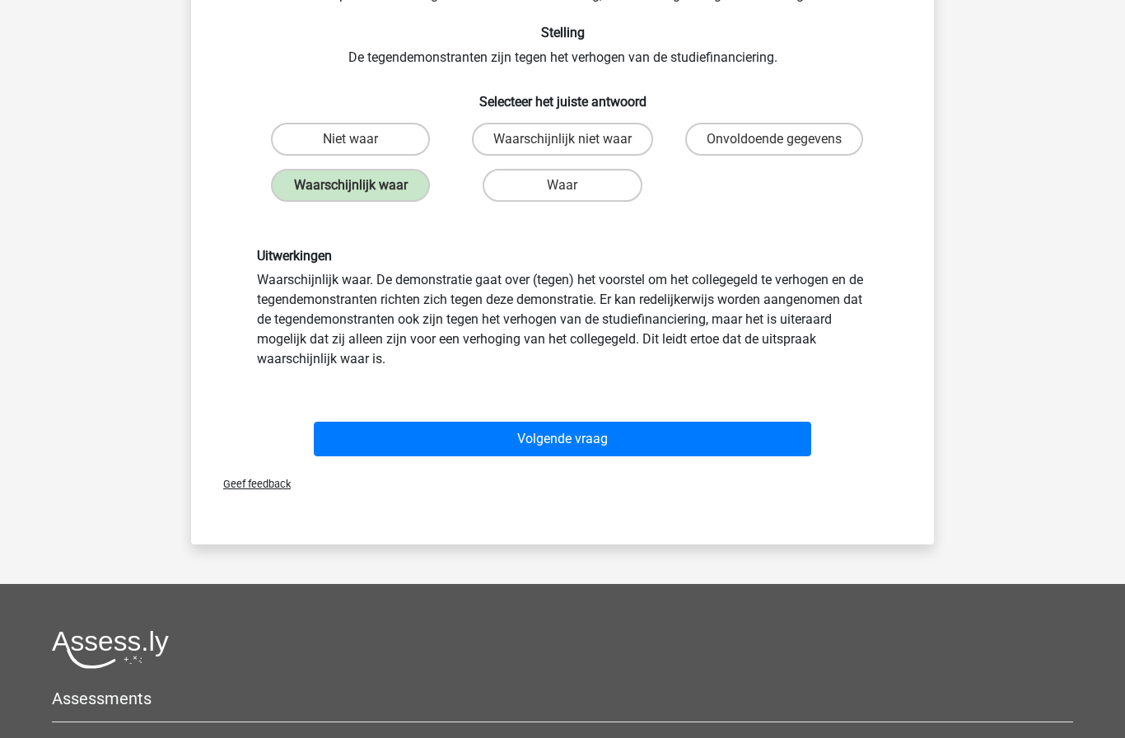
scroll to position [240, 0]
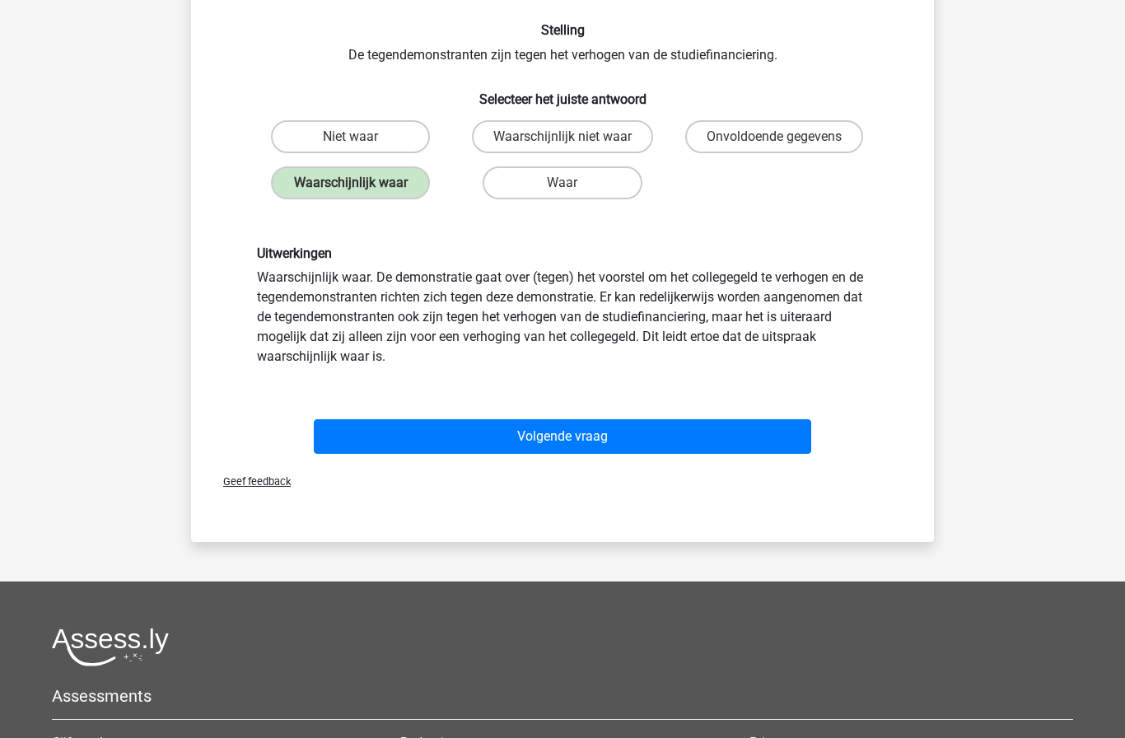
click at [342, 433] on button "Volgende vraag" at bounding box center [563, 436] width 498 height 35
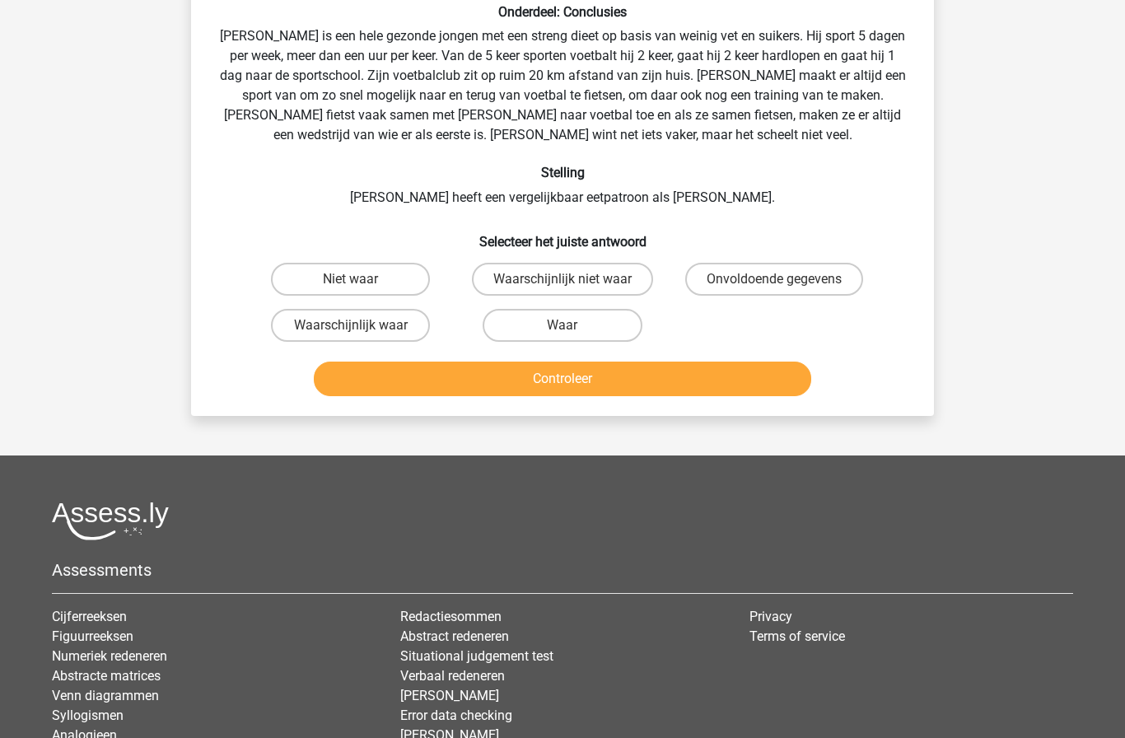
scroll to position [82, 0]
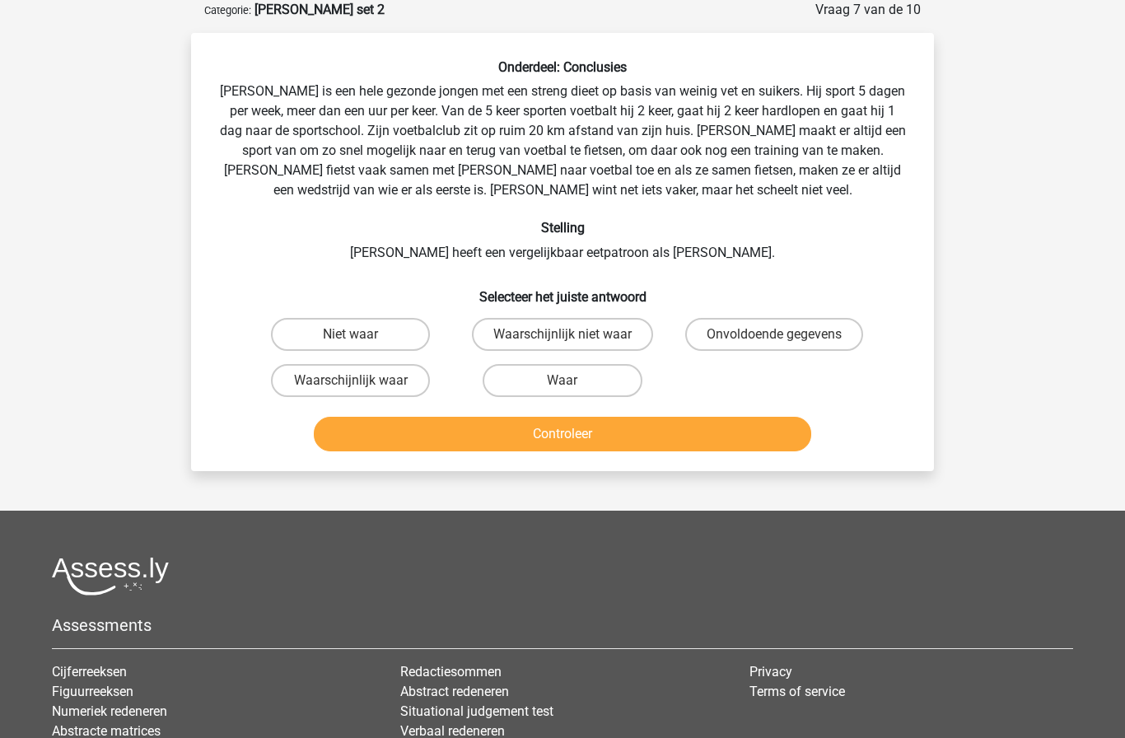
click at [729, 332] on label "Onvoldoende gegevens" at bounding box center [774, 334] width 178 height 33
click at [774, 334] on input "Onvoldoende gegevens" at bounding box center [779, 339] width 11 height 11
radio input "true"
click at [440, 423] on button "Controleer" at bounding box center [563, 434] width 498 height 35
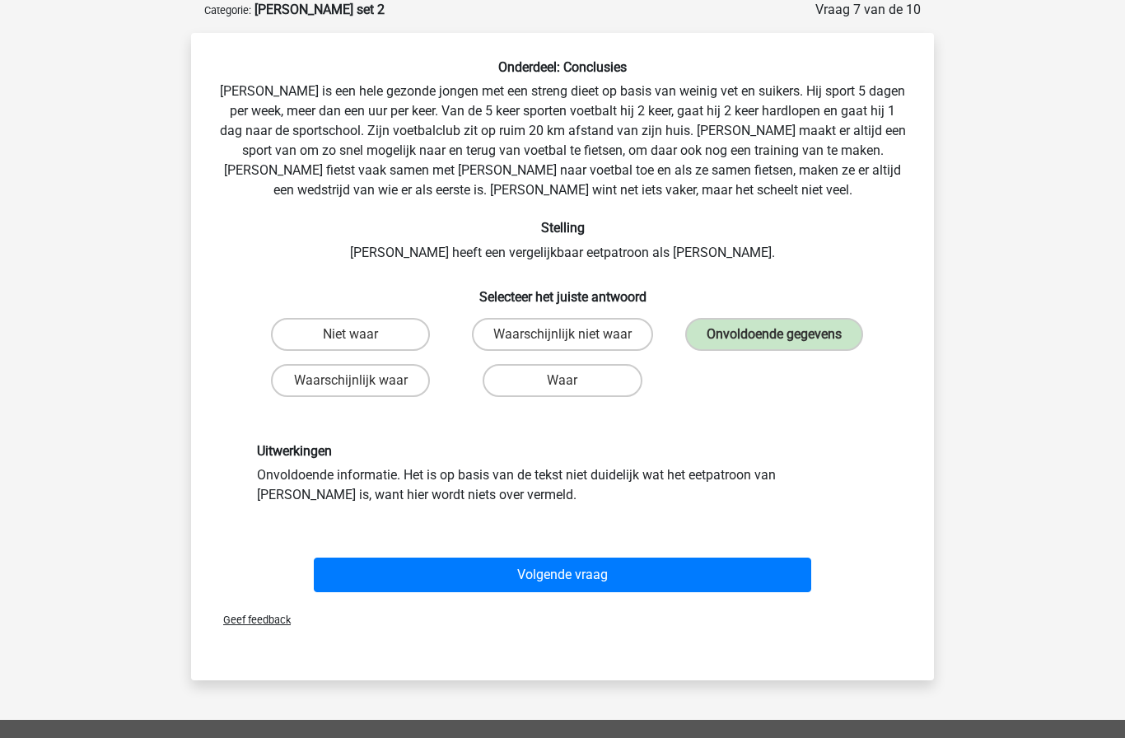
click at [575, 566] on button "Volgende vraag" at bounding box center [563, 574] width 498 height 35
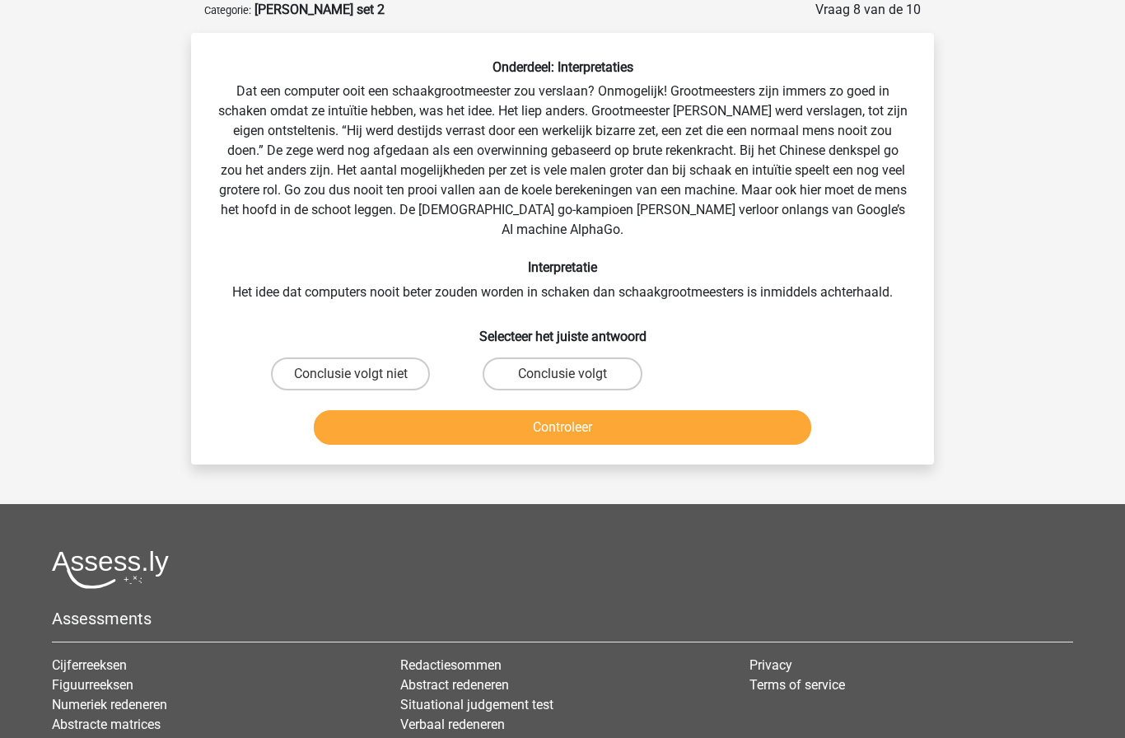
click at [549, 359] on label "Conclusie volgt" at bounding box center [561, 373] width 159 height 33
click at [562, 374] on input "Conclusie volgt" at bounding box center [567, 379] width 11 height 11
radio input "true"
click at [548, 412] on button "Controleer" at bounding box center [563, 427] width 498 height 35
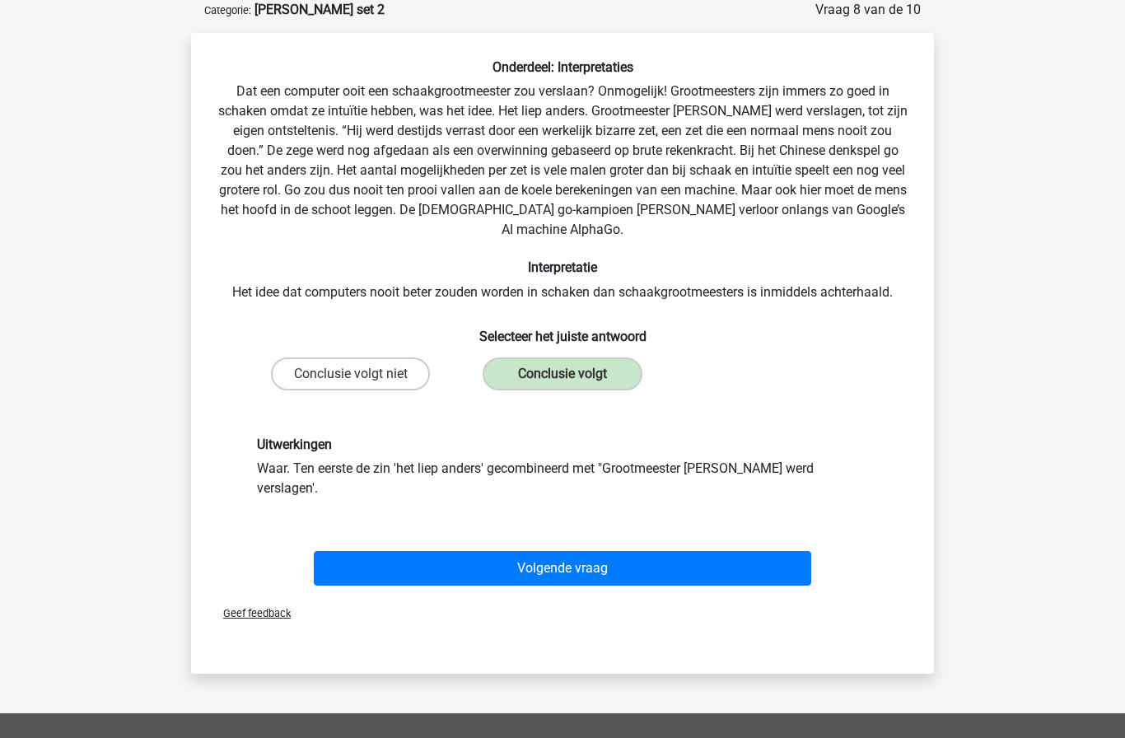
click at [558, 551] on button "Volgende vraag" at bounding box center [563, 568] width 498 height 35
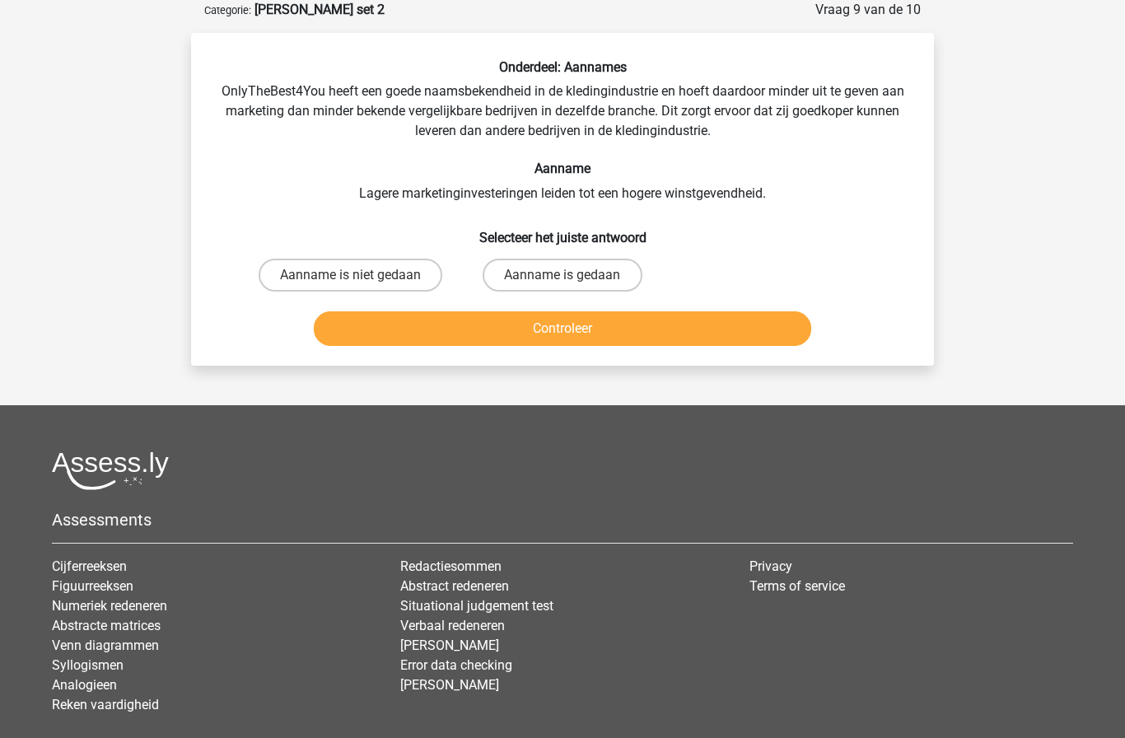
click at [331, 275] on label "Aanname is niet gedaan" at bounding box center [350, 274] width 184 height 33
click at [351, 275] on input "Aanname is niet gedaan" at bounding box center [356, 280] width 11 height 11
radio input "true"
click at [439, 332] on button "Controleer" at bounding box center [563, 328] width 498 height 35
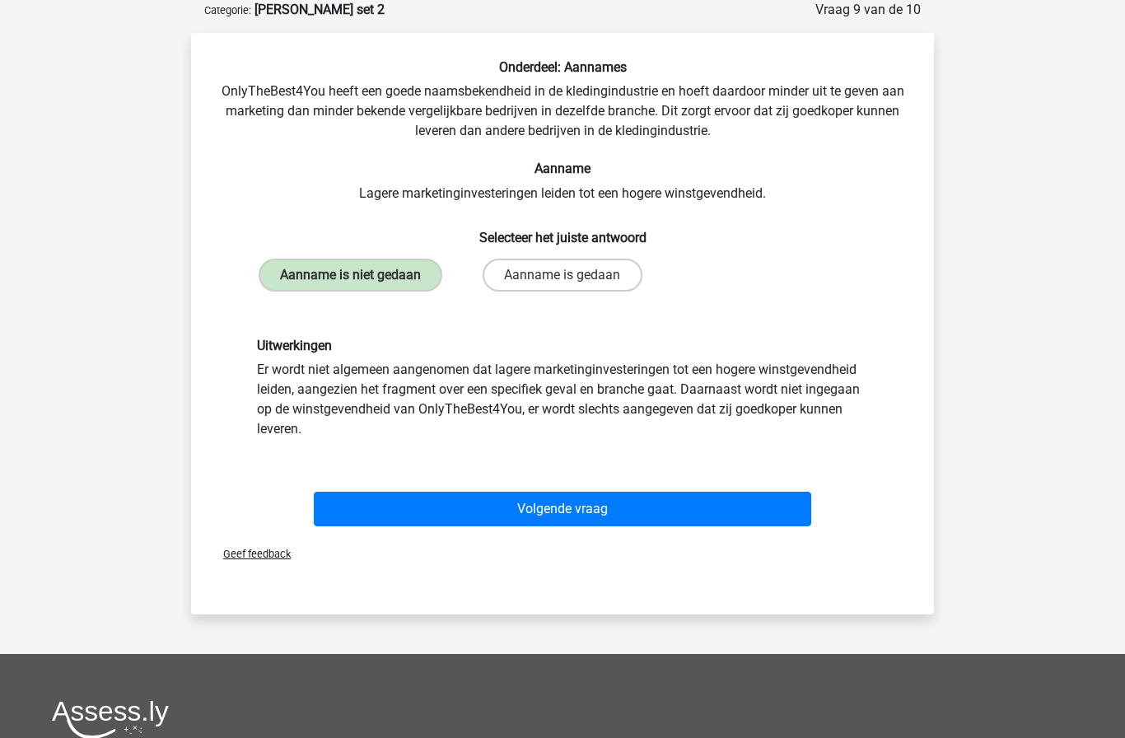
click at [561, 521] on button "Volgende vraag" at bounding box center [563, 508] width 498 height 35
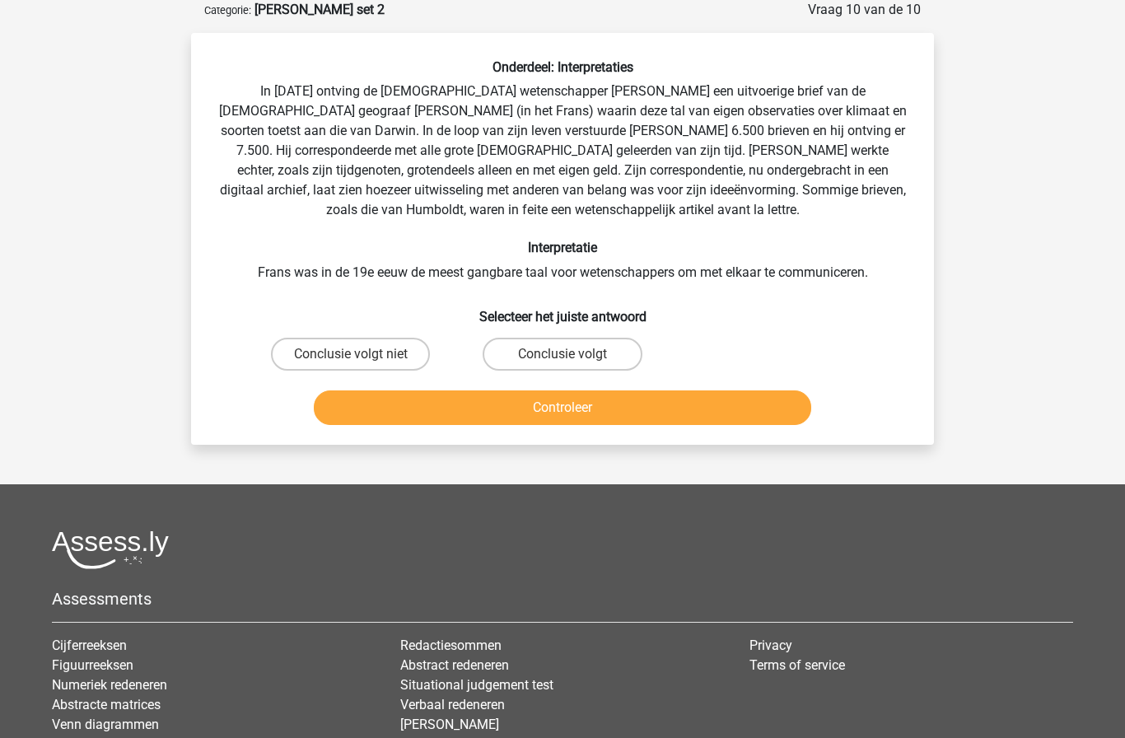
click at [347, 352] on label "Conclusie volgt niet" at bounding box center [350, 354] width 159 height 33
click at [351, 354] on input "Conclusie volgt niet" at bounding box center [356, 359] width 11 height 11
radio input "true"
click at [417, 398] on button "Controleer" at bounding box center [563, 407] width 498 height 35
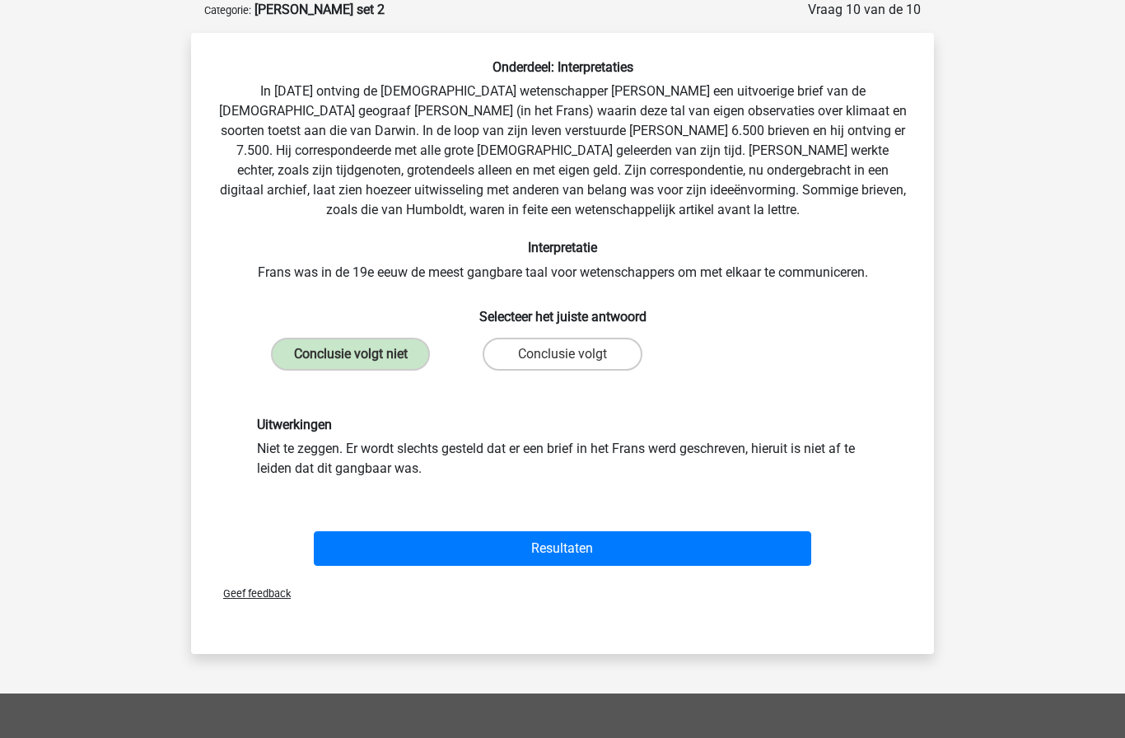
click at [574, 554] on button "Resultaten" at bounding box center [563, 548] width 498 height 35
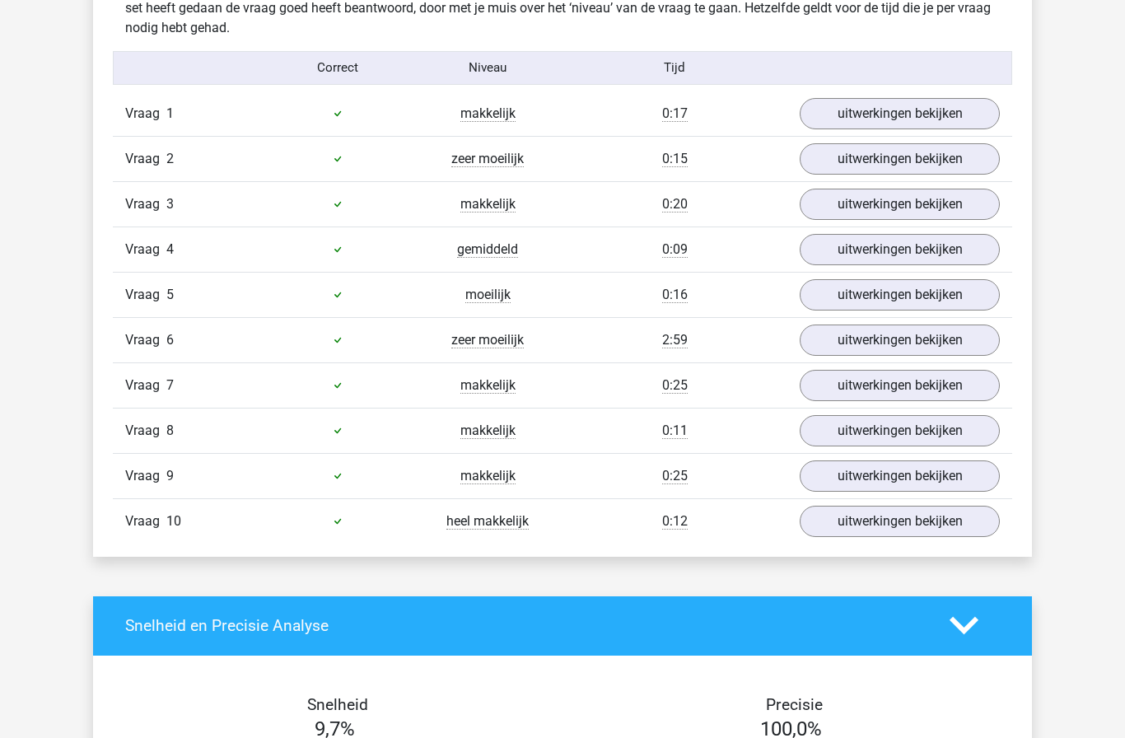
scroll to position [1052, 0]
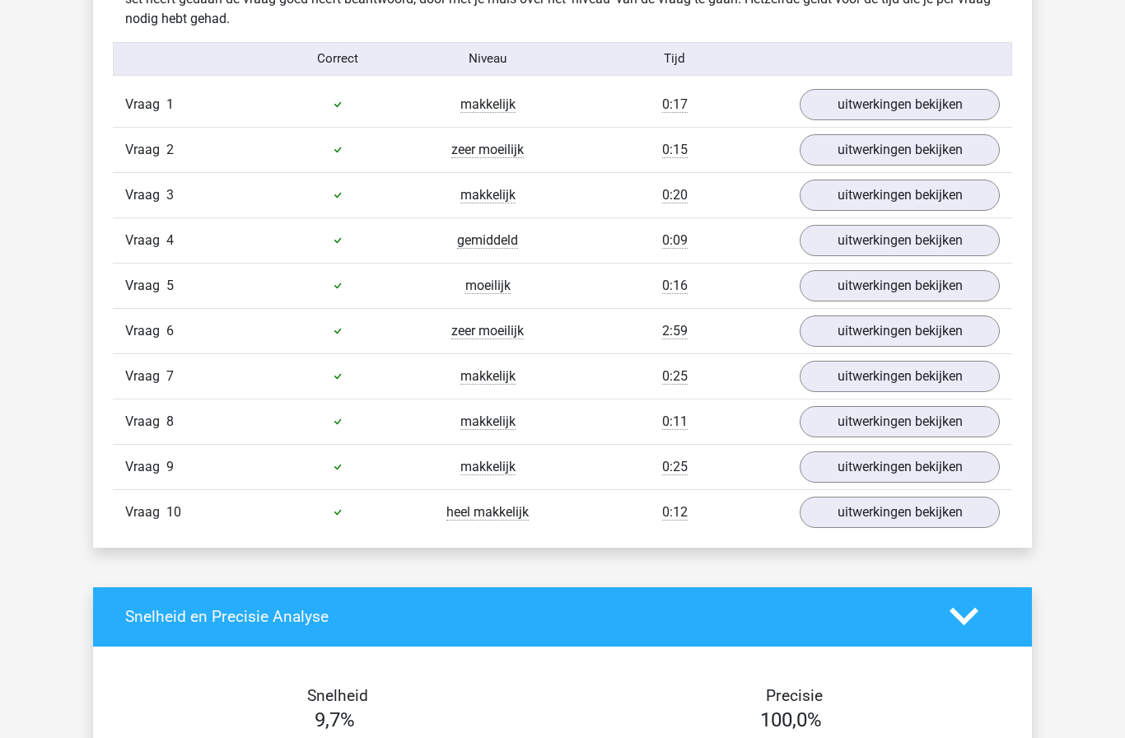
click at [946, 140] on link "uitwerkingen bekijken" at bounding box center [899, 149] width 200 height 31
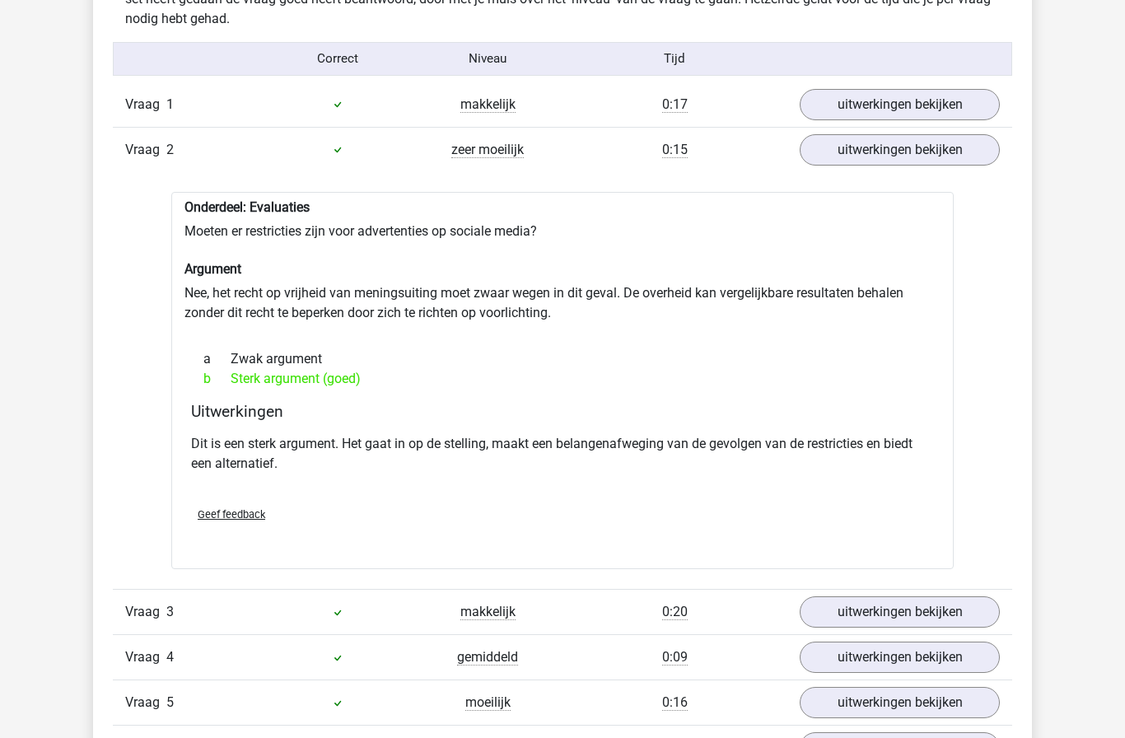
click at [957, 156] on link "uitwerkingen bekijken" at bounding box center [899, 149] width 200 height 31
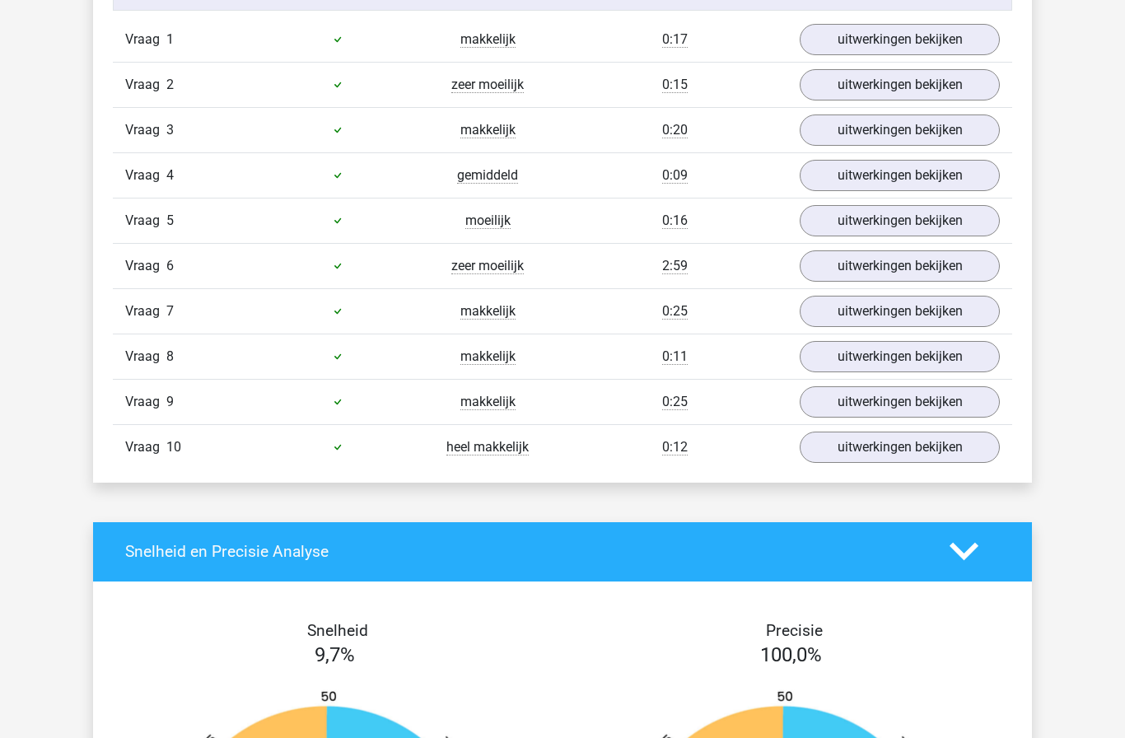
scroll to position [1124, 0]
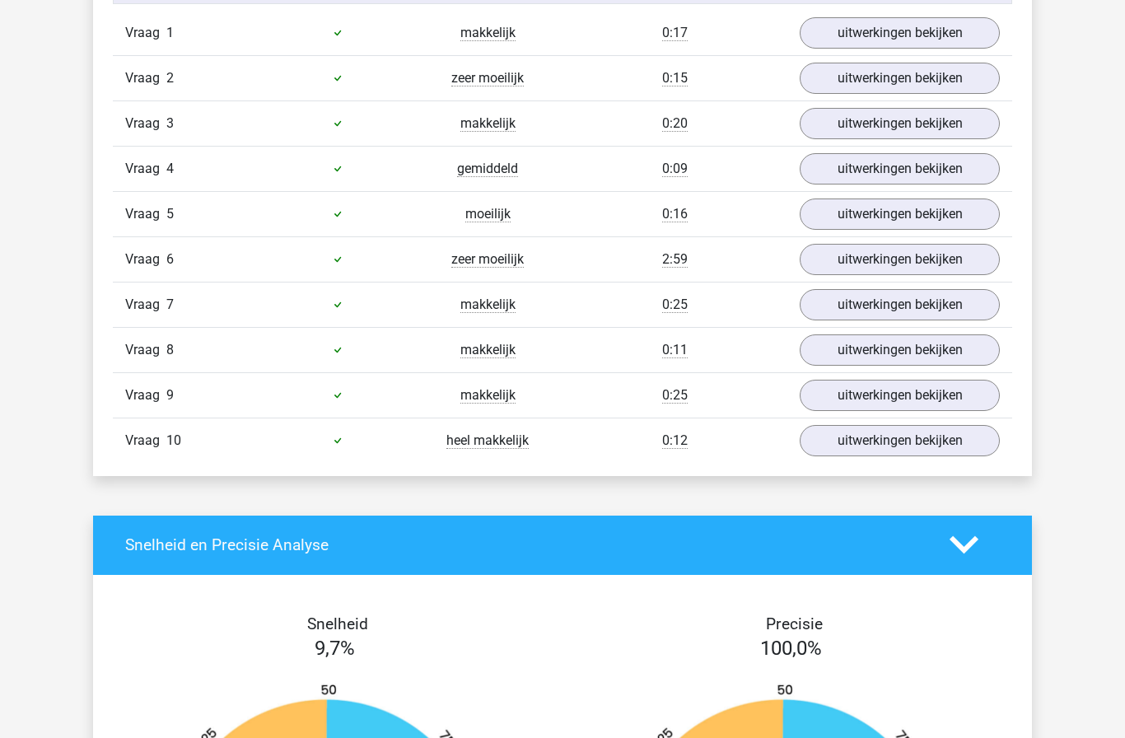
click at [970, 262] on link "uitwerkingen bekijken" at bounding box center [899, 259] width 200 height 31
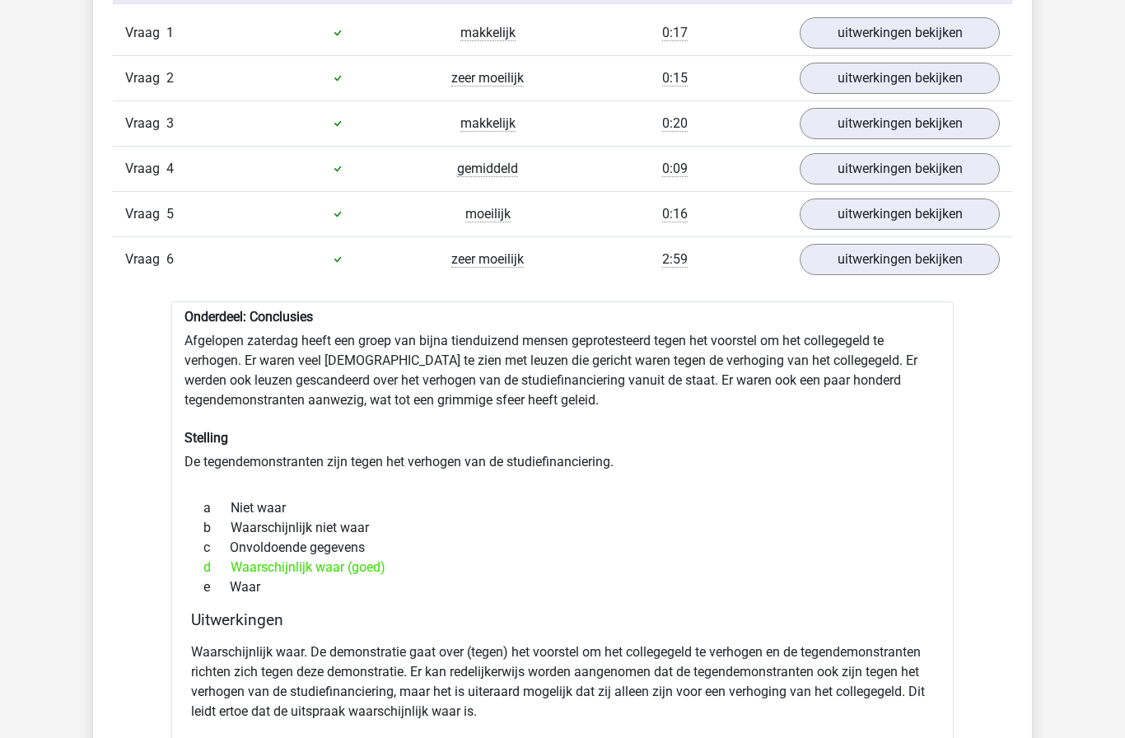
click at [965, 262] on link "uitwerkingen bekijken" at bounding box center [899, 259] width 200 height 31
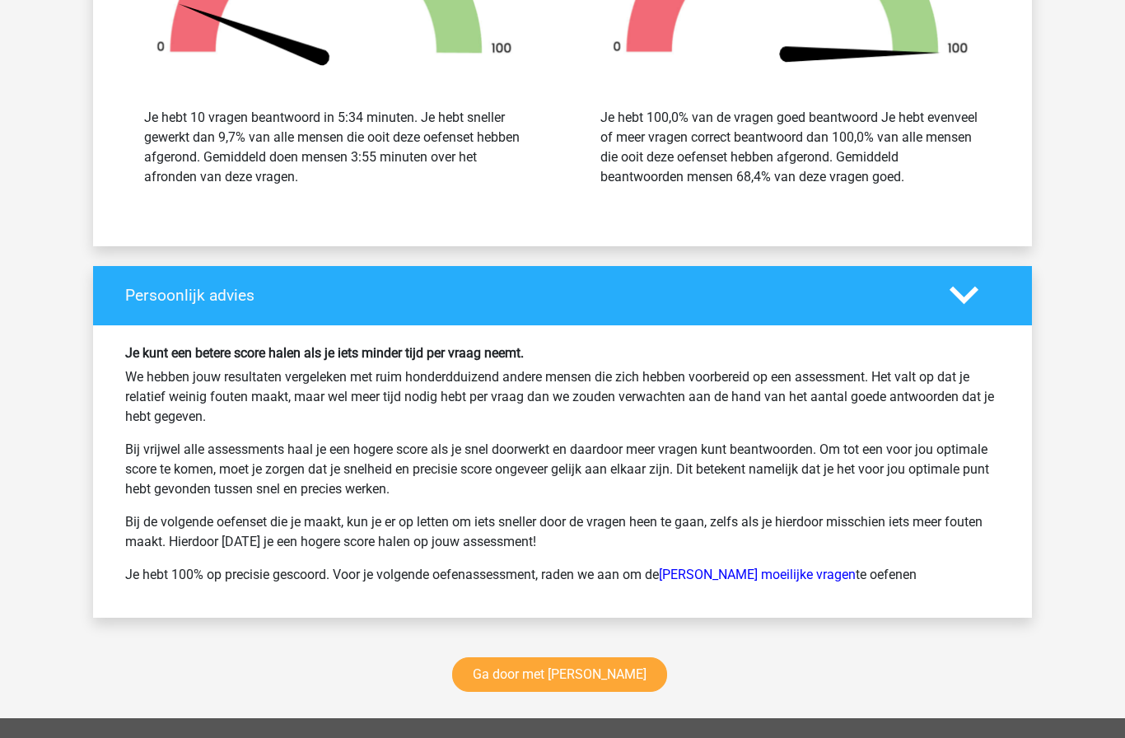
scroll to position [1925, 0]
